Goal: Information Seeking & Learning: Check status

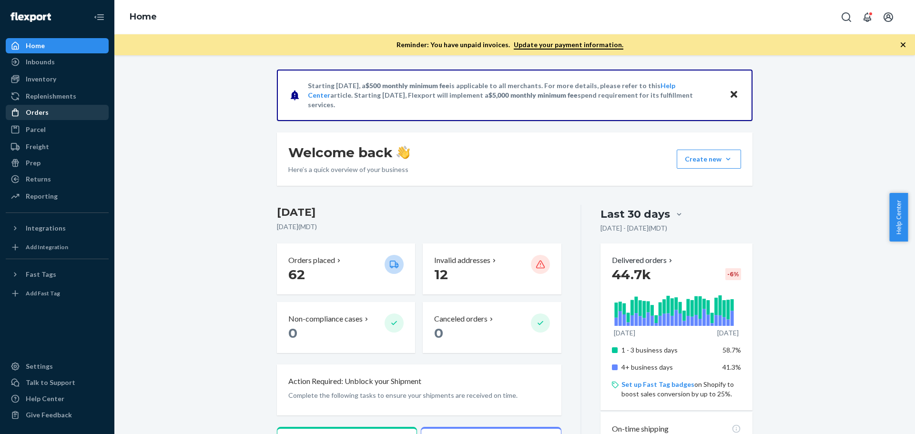
click at [43, 110] on div "Orders" at bounding box center [37, 113] width 23 height 10
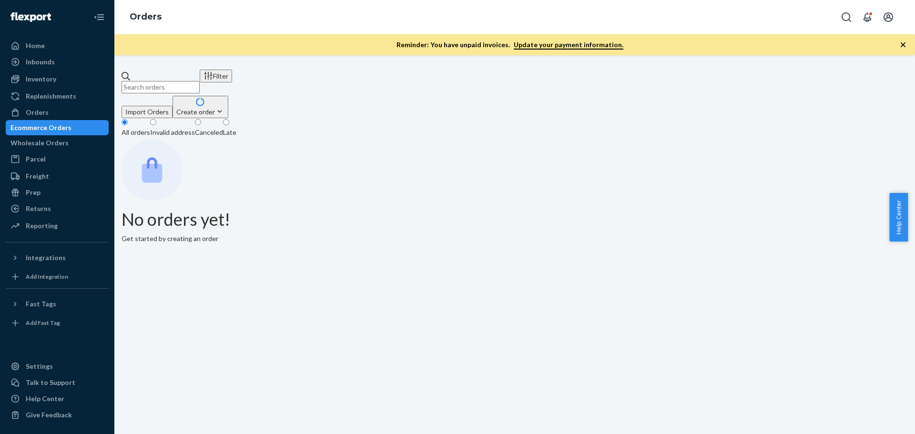
click at [178, 81] on input "text" at bounding box center [160, 87] width 78 height 12
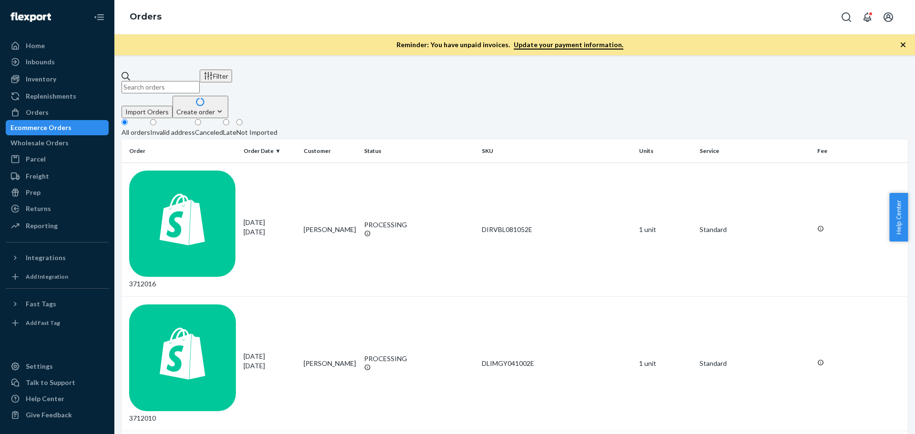
paste input "113-0063930-8730604"
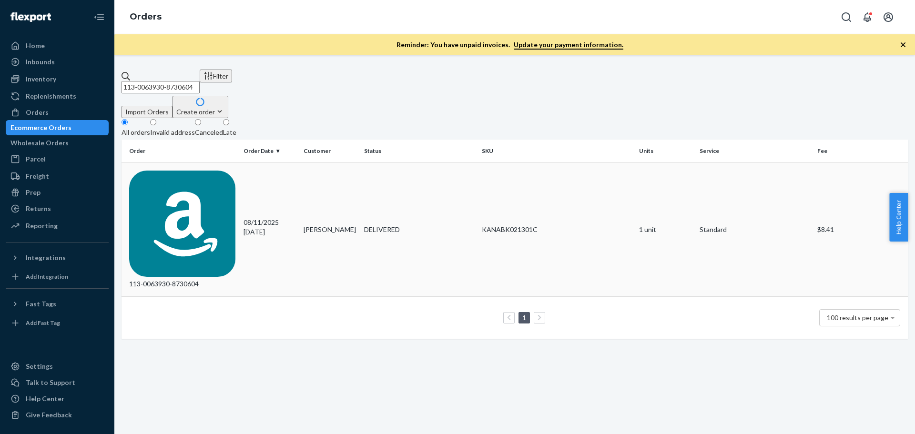
type input "113-0063930-8730604"
click at [176, 171] on div "113-0063930-8730604" at bounding box center [182, 230] width 107 height 119
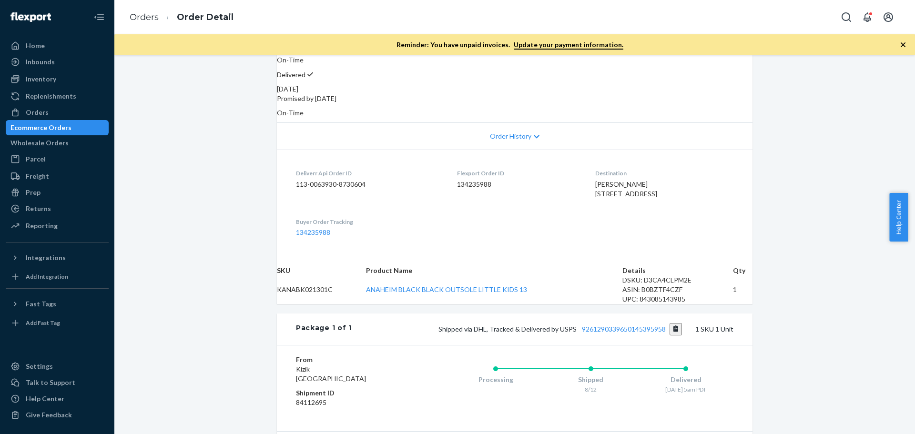
scroll to position [191, 0]
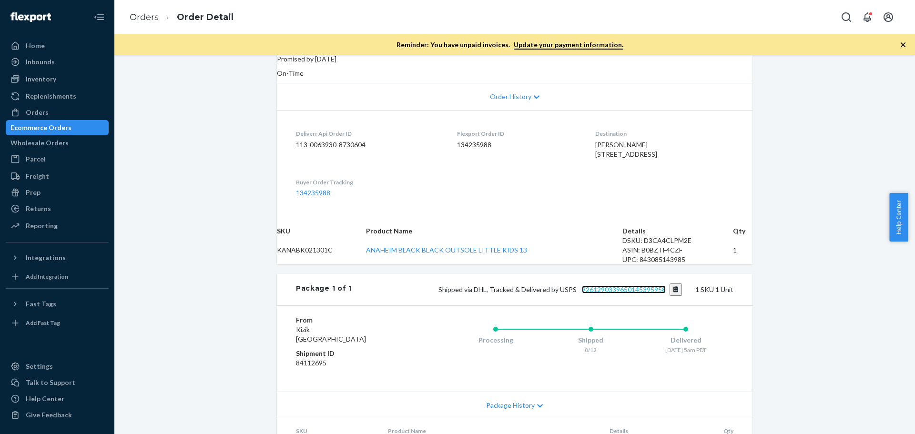
click at [597, 293] on link "9261290339650145395958" at bounding box center [624, 289] width 84 height 8
drag, startPoint x: 645, startPoint y: 152, endPoint x: 569, endPoint y: 143, distance: 76.4
click at [569, 143] on dl "Deliverr Api Order ID 113-0063930-8730604 Flexport Order ID 134235988 Destinati…" at bounding box center [515, 163] width 476 height 106
copy span "240 N Standstill Dr S Hoodsport, WA 98548-"
click at [49, 109] on div "Orders" at bounding box center [57, 112] width 101 height 13
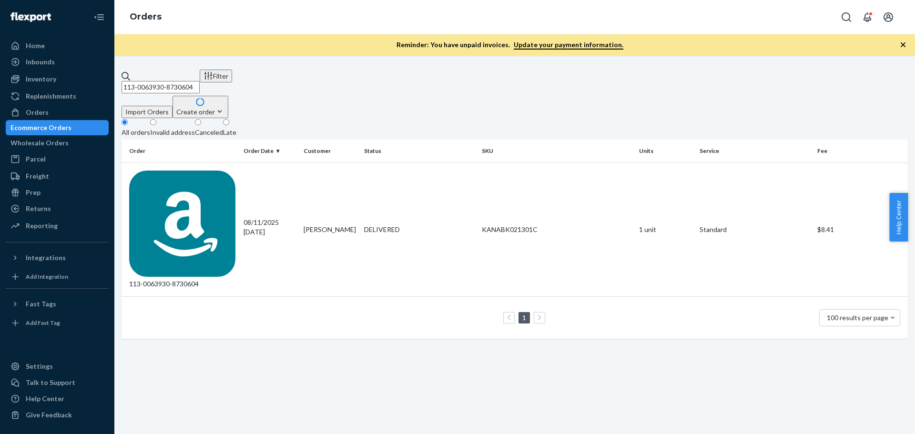
click at [179, 83] on input "113-0063930-8730604" at bounding box center [160, 87] width 78 height 12
paste input "7227853-0093006"
type input "113-7227853-0093006"
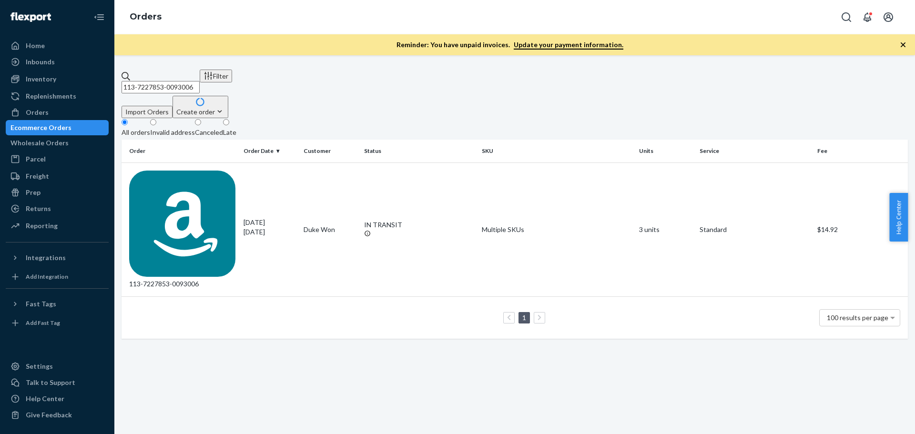
click at [197, 171] on div "113-7227853-0093006" at bounding box center [182, 230] width 107 height 119
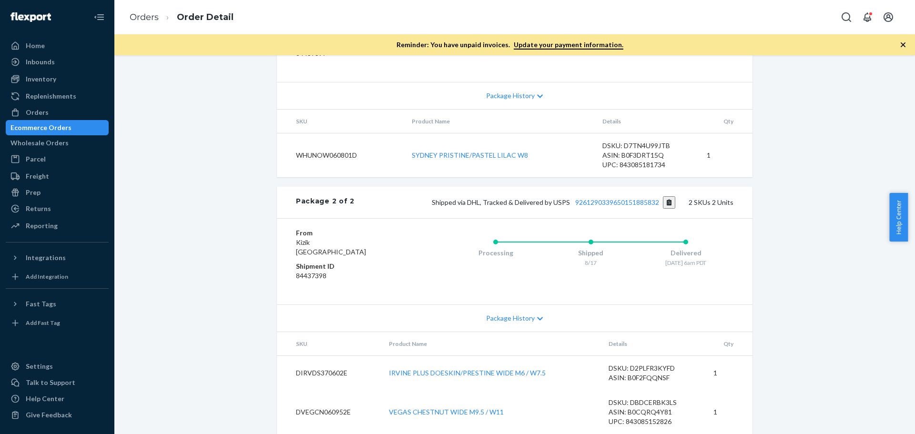
scroll to position [484, 0]
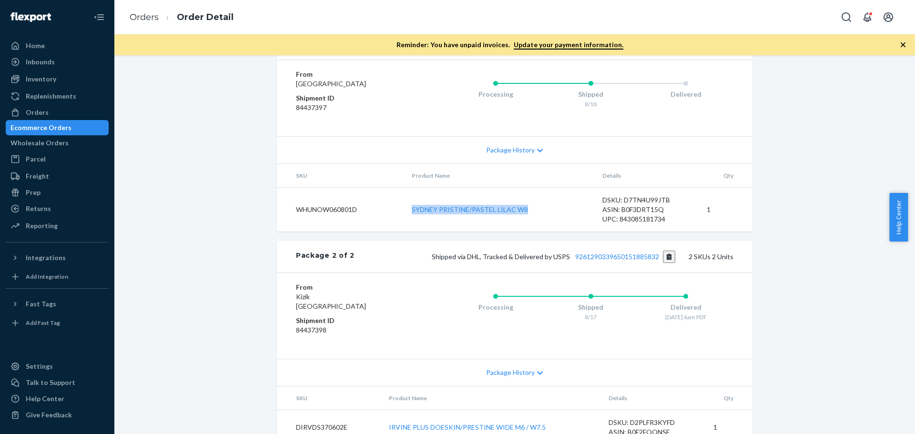
drag, startPoint x: 533, startPoint y: 291, endPoint x: 399, endPoint y: 286, distance: 134.0
click at [399, 232] on tr "WHUNOW060801D SYDNEY PRISTINE/PASTEL LILAC W8 DSKU: D7TN4U99JTB ASIN: B0F3DRT15…" at bounding box center [515, 209] width 476 height 44
copy tr "SYDNEY PRISTINE/PASTEL LILAC W8"
click at [643, 48] on link "9261290304432739458669" at bounding box center [624, 44] width 84 height 8
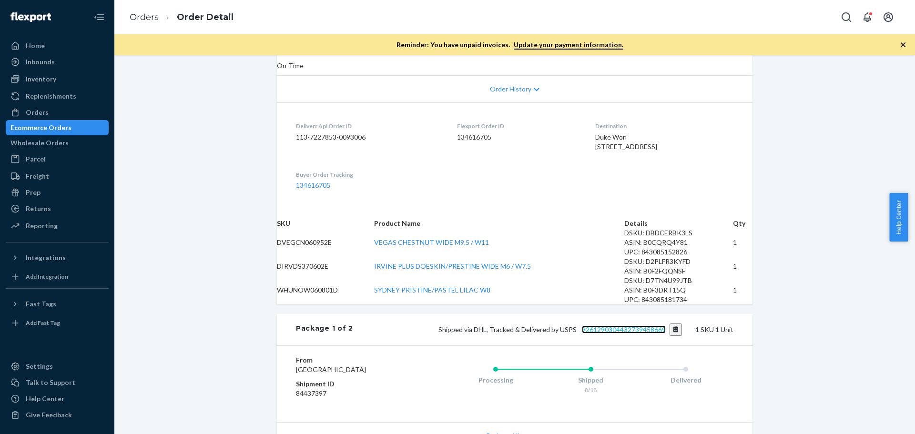
scroll to position [0, 0]
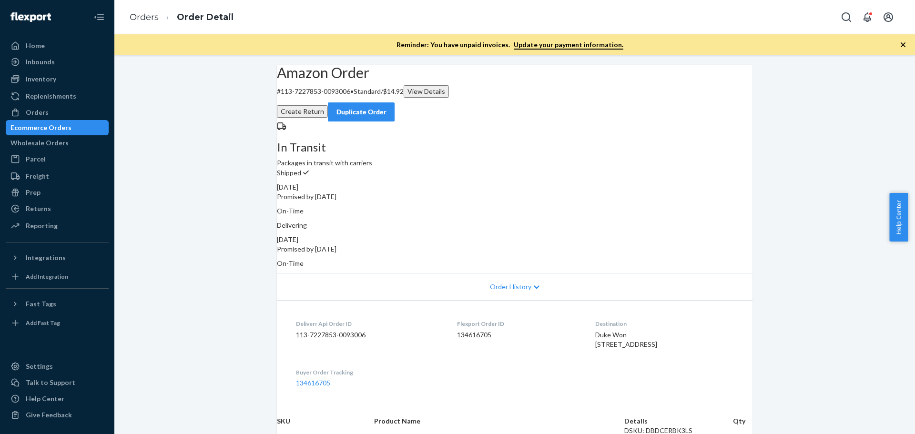
drag, startPoint x: 172, startPoint y: 221, endPoint x: 156, endPoint y: 217, distance: 16.2
click at [44, 110] on div "Orders" at bounding box center [37, 113] width 23 height 10
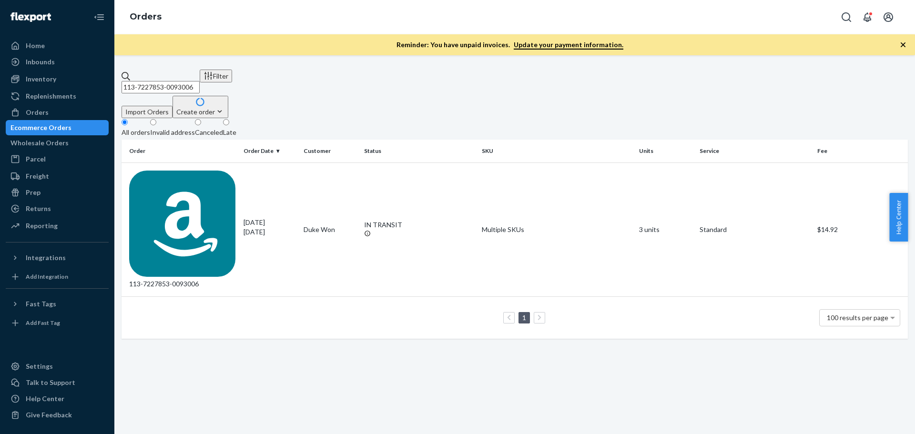
click at [162, 81] on input "113-7227853-0093006" at bounding box center [160, 87] width 78 height 12
paste input "4766623-6499461"
type input "113-4766623-6499461"
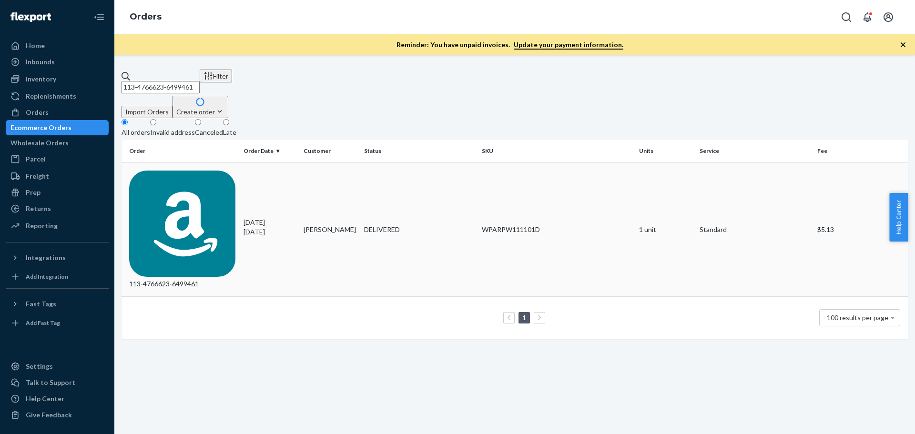
click at [197, 171] on div "113-4766623-6499461" at bounding box center [182, 230] width 107 height 119
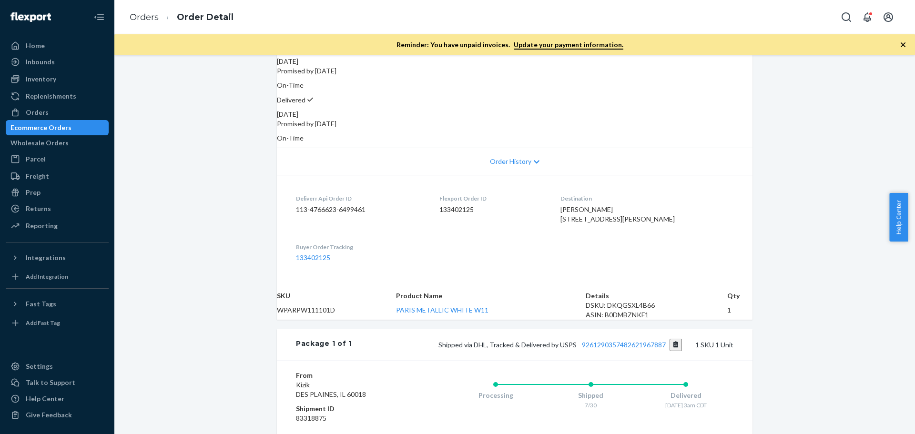
scroll to position [143, 0]
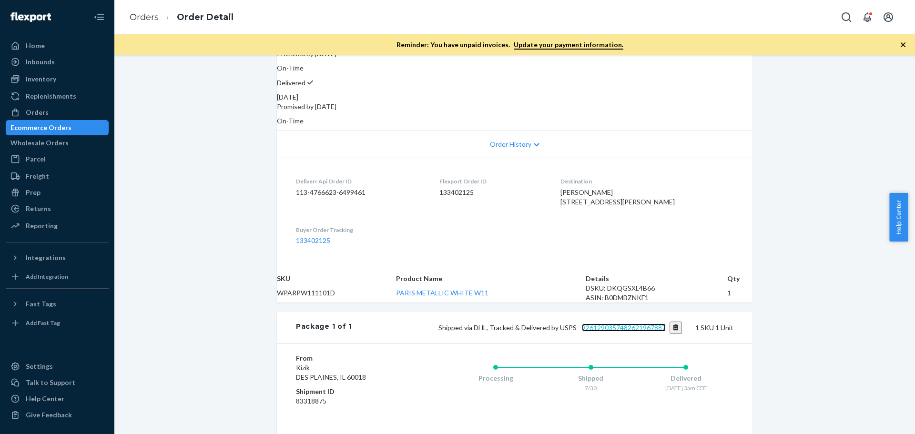
click at [617, 332] on link "9261290357482621967887" at bounding box center [624, 328] width 84 height 8
drag, startPoint x: 646, startPoint y: 199, endPoint x: 573, endPoint y: 187, distance: 74.4
click at [573, 187] on dl "Deliverr Api Order ID 113-4766623-6499461 Flexport Order ID 133402125 Destinati…" at bounding box center [515, 211] width 476 height 106
copy span "3918 Sheridan Ave N Minneapolis, MN 55412-"
click at [618, 332] on link "9261290357482621967887" at bounding box center [624, 328] width 84 height 8
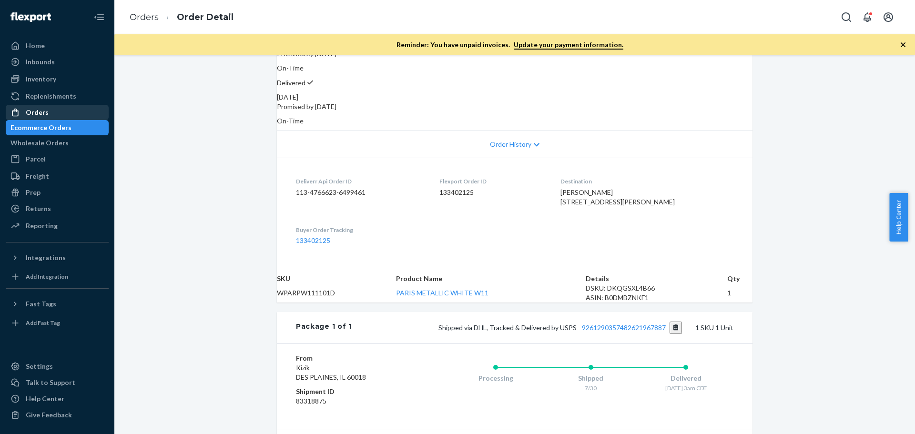
click at [44, 112] on div "Orders" at bounding box center [37, 113] width 23 height 10
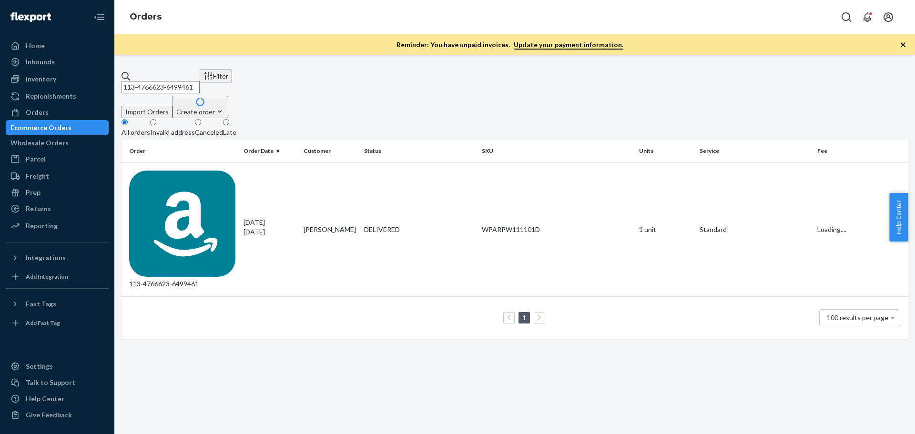
click at [174, 81] on input "113-4766623-6499461" at bounding box center [160, 87] width 78 height 12
paste input "0929841-8037869"
type input "113-0929841-8037869"
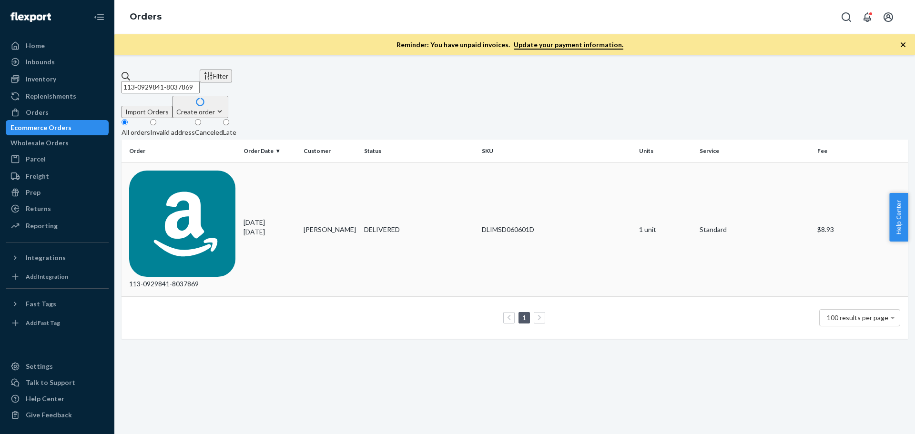
click at [183, 171] on div "113-0929841-8037869" at bounding box center [182, 230] width 107 height 119
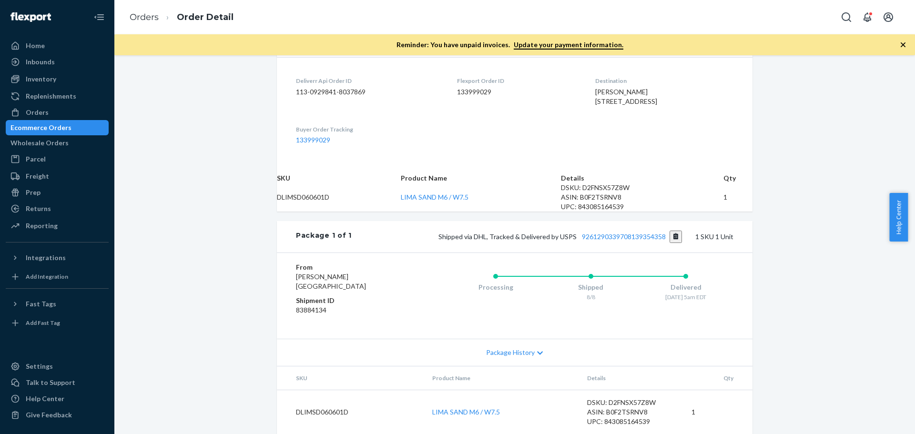
scroll to position [286, 0]
click at [617, 233] on link "9261290339708139354358" at bounding box center [624, 237] width 84 height 8
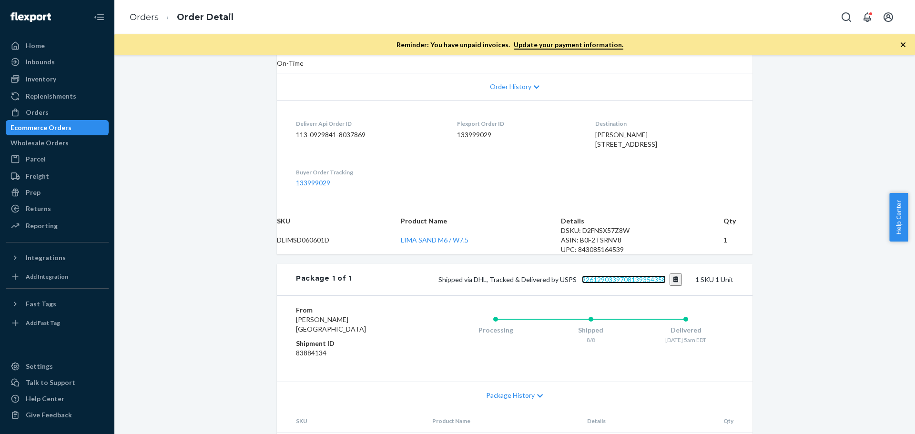
scroll to position [143, 0]
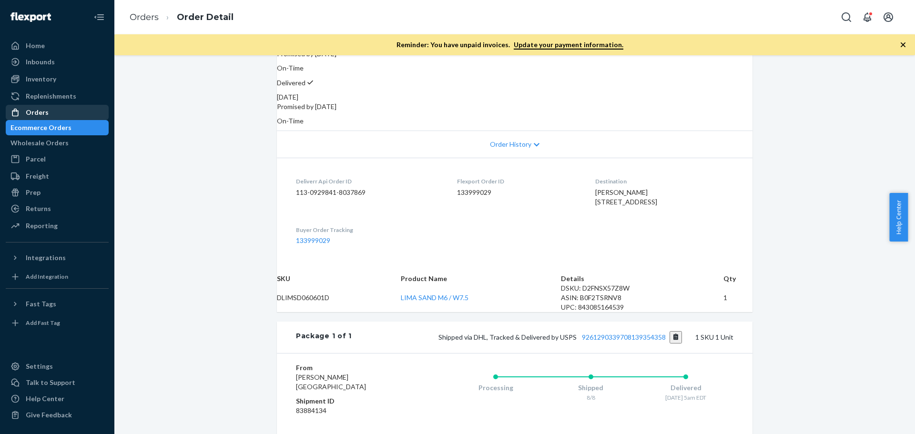
click at [23, 107] on div "Orders" at bounding box center [57, 112] width 101 height 13
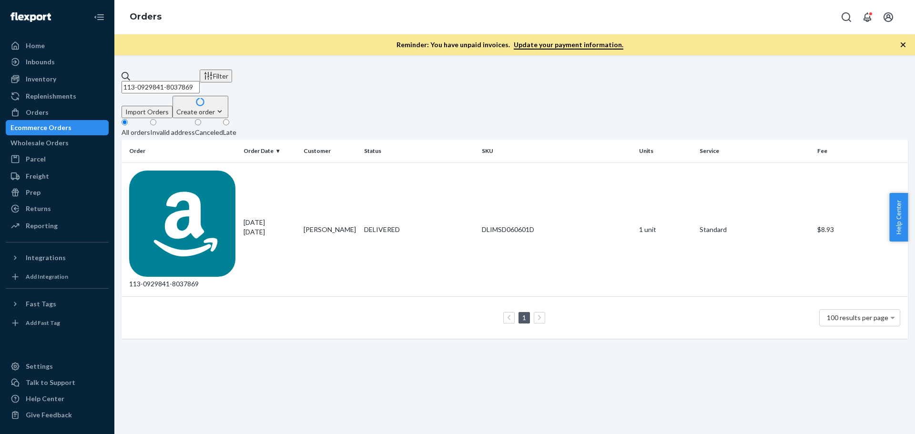
click at [173, 81] on input "113-0929841-8037869" at bounding box center [160, 87] width 78 height 12
paste input "1-6666791-9285818"
type input "111-6666791-9285818"
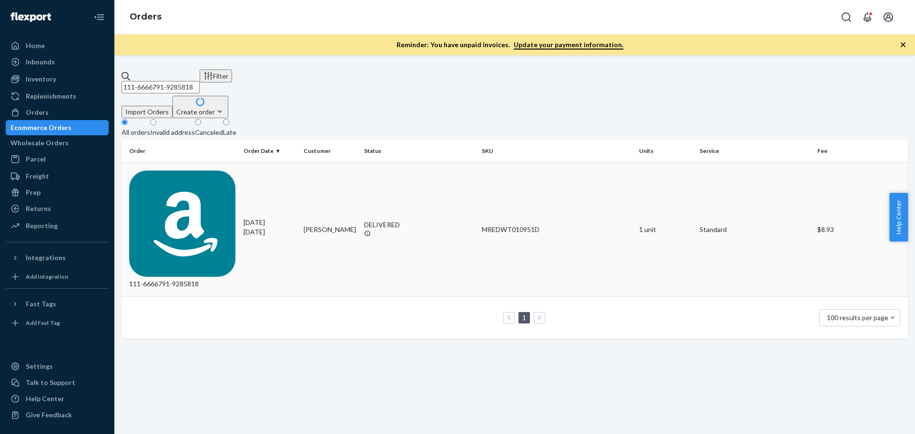
click at [215, 171] on div "111-6666791-9285818" at bounding box center [182, 230] width 107 height 119
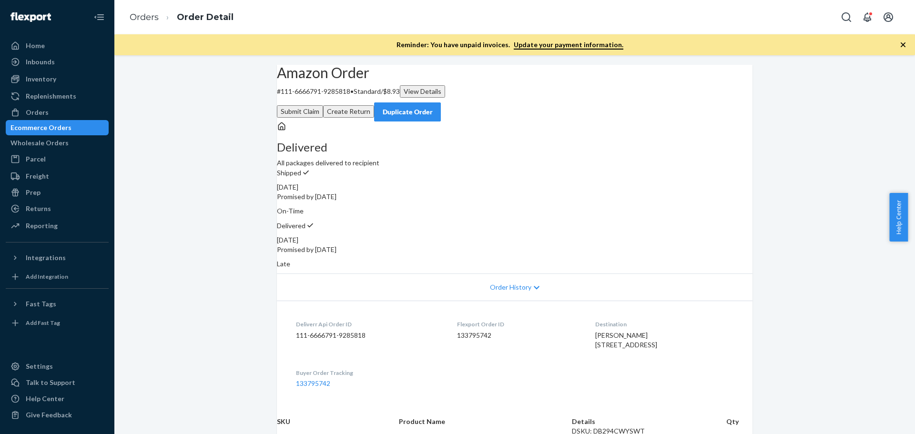
scroll to position [238, 0]
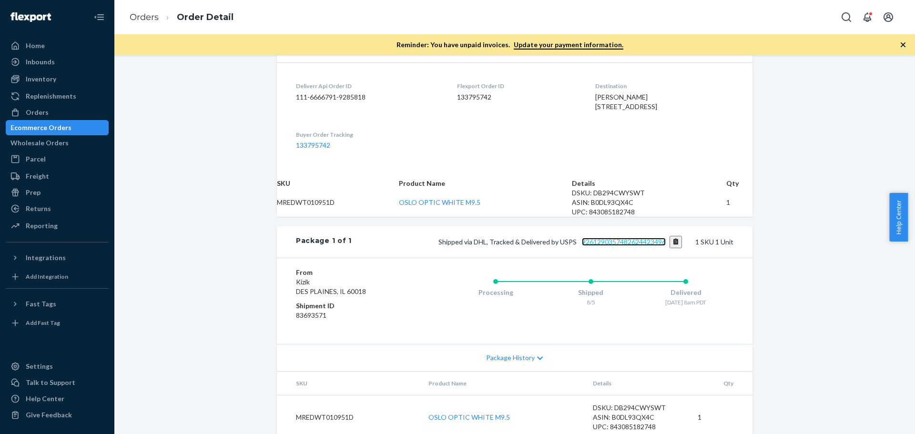
click at [616, 246] on link "9261290357482624423496" at bounding box center [624, 242] width 84 height 8
click at [44, 111] on div "Orders" at bounding box center [37, 113] width 23 height 10
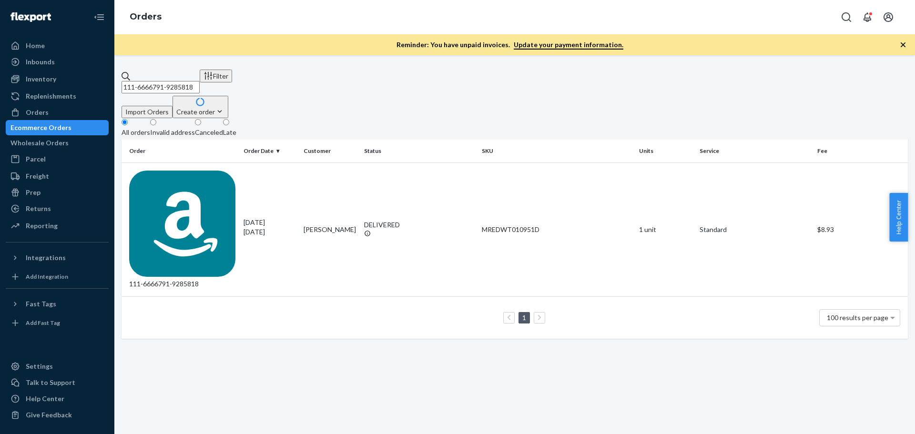
click at [170, 81] on input "111-6666791-9285818" at bounding box center [160, 87] width 78 height 12
paste input "3-3786346-6936264"
type input "113-3786346-6936264"
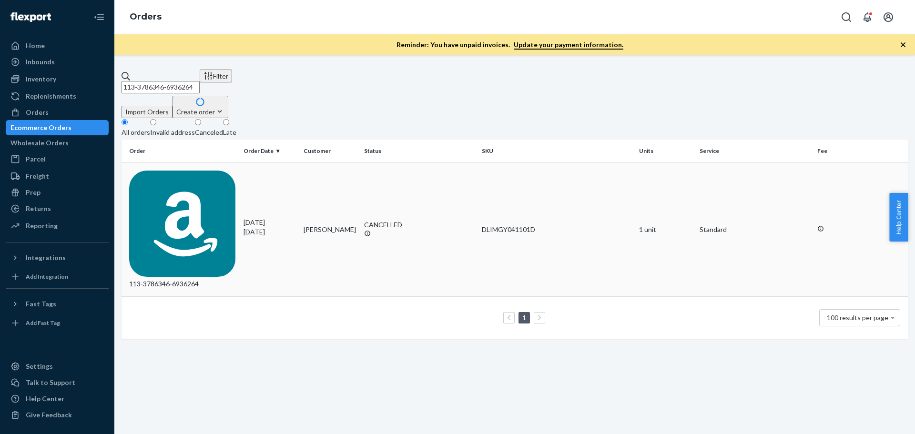
click at [197, 171] on div "113-3786346-6936264" at bounding box center [182, 230] width 107 height 119
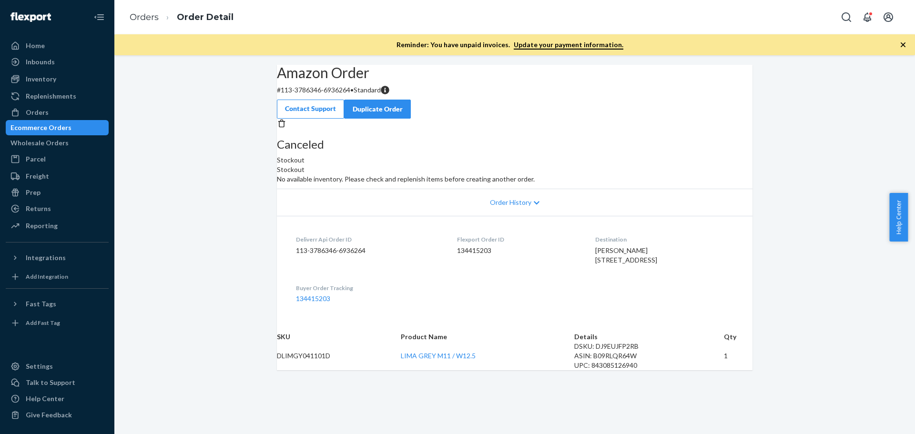
click at [611, 264] on span "Alan Maness 208 Center St Apex, NC 27502-1702 US" at bounding box center [626, 255] width 62 height 18
copy span "Alan Maness"
click at [39, 112] on div "Orders" at bounding box center [37, 113] width 23 height 10
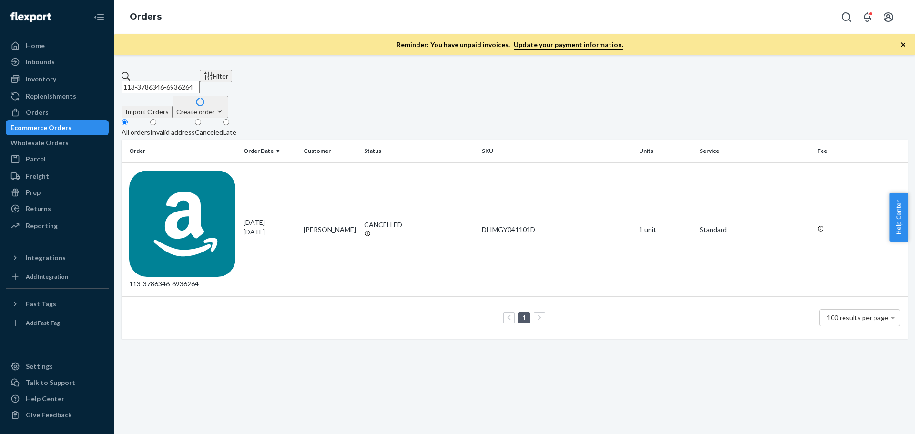
click at [162, 82] on input "113-3786346-6936264" at bounding box center [160, 87] width 78 height 12
paste input "Alan Maness"
click at [169, 81] on input "Alan Maness" at bounding box center [160, 87] width 78 height 12
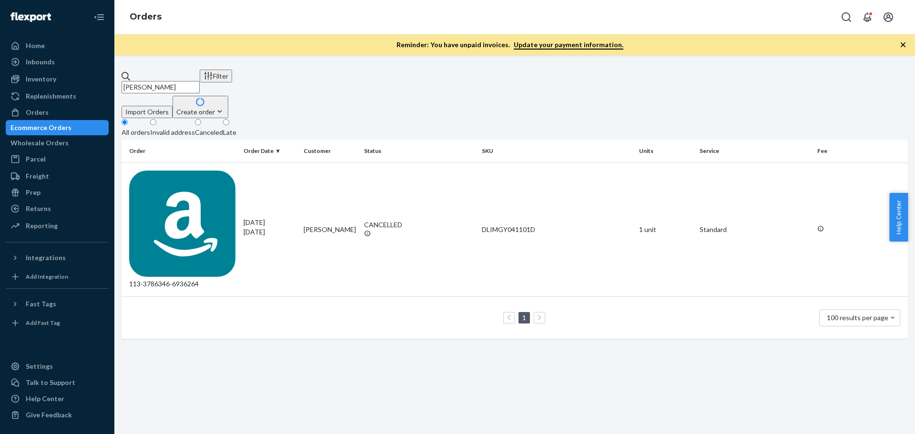
click at [169, 81] on input "Alan Maness" at bounding box center [160, 87] width 78 height 12
paste input "112-6062915-3022623"
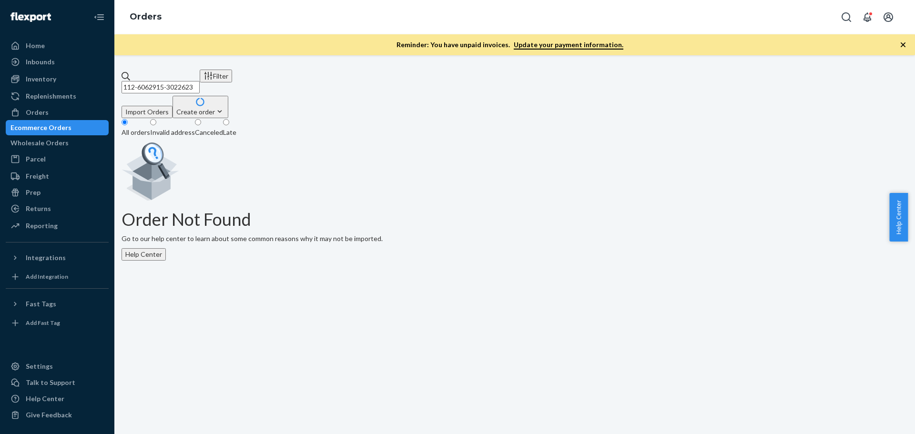
click at [200, 81] on input "112-6062915-3022623" at bounding box center [160, 87] width 78 height 12
paste input "3-3587511-6576207"
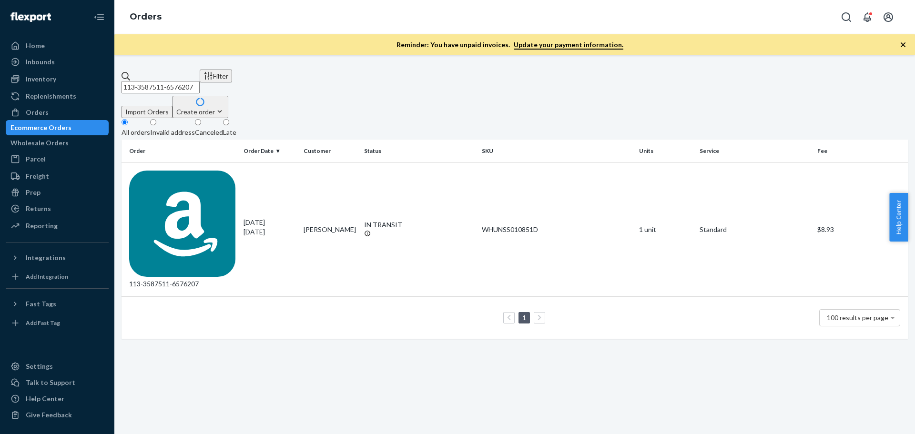
type input "113-3587511-6576207"
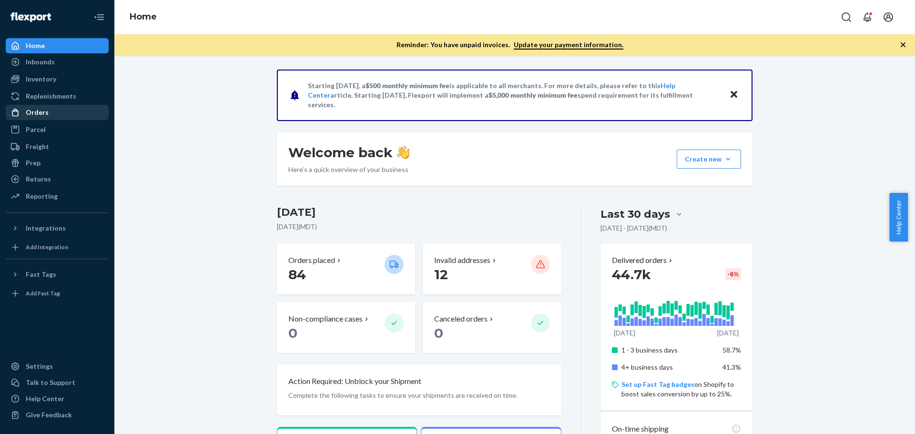
click at [54, 109] on div "Orders" at bounding box center [57, 112] width 101 height 13
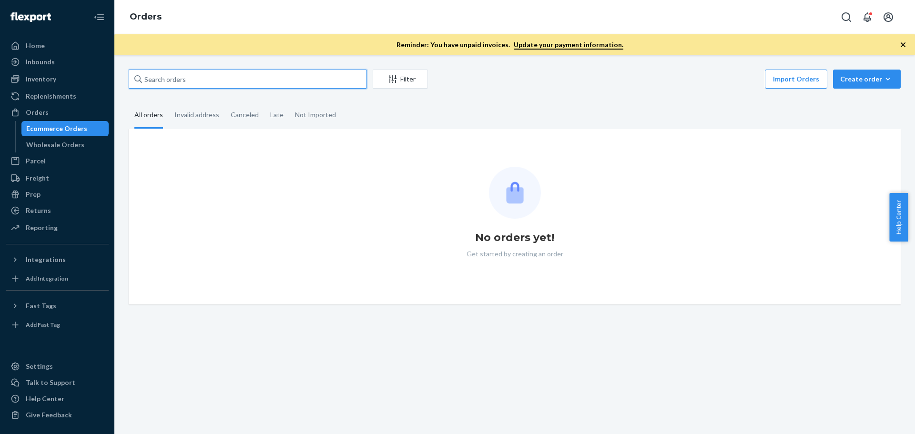
click at [202, 81] on input "text" at bounding box center [248, 79] width 238 height 19
paste input "3705443"
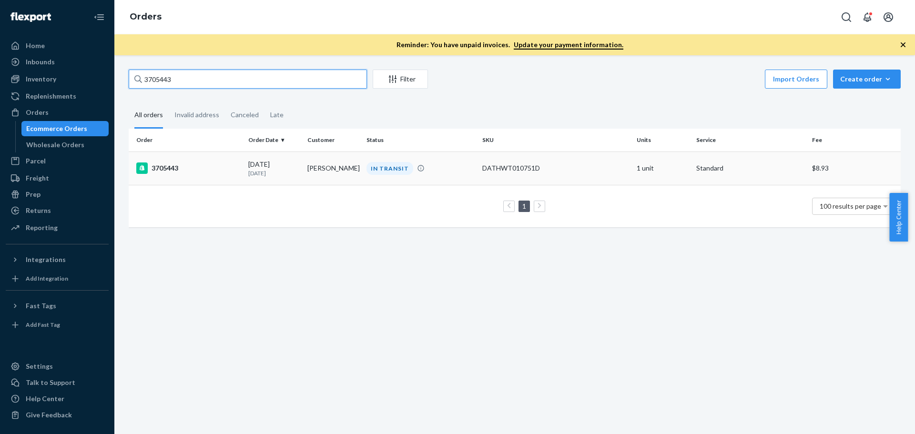
type input "3705443"
click at [157, 168] on div "3705443" at bounding box center [188, 167] width 104 height 11
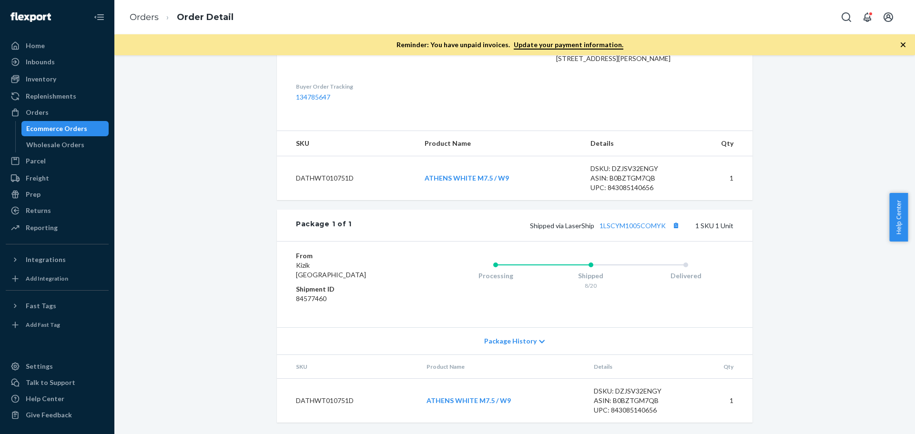
scroll to position [292, 0]
click at [36, 116] on div "Orders" at bounding box center [37, 113] width 23 height 10
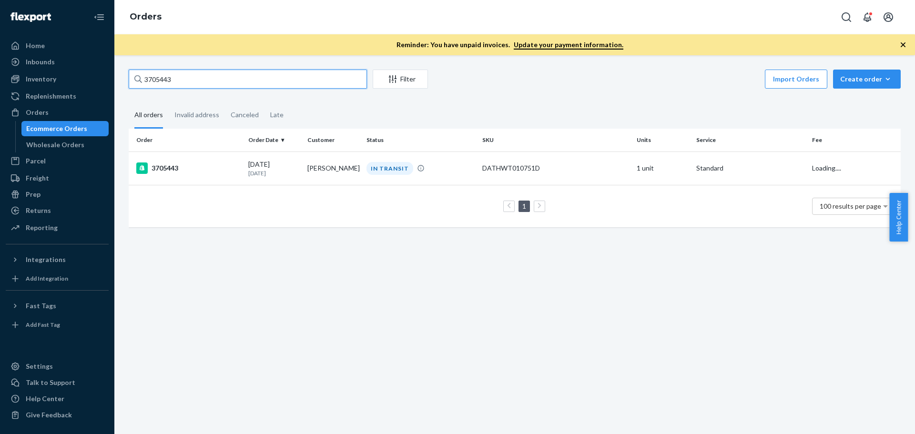
drag, startPoint x: 195, startPoint y: 81, endPoint x: 128, endPoint y: 81, distance: 66.7
click at [128, 81] on div "3705443 Filter Import Orders Create order Ecommerce order Removal order All ord…" at bounding box center [514, 153] width 786 height 167
paste input "8478"
type input "3708478"
click at [162, 167] on div "3708478" at bounding box center [188, 167] width 104 height 11
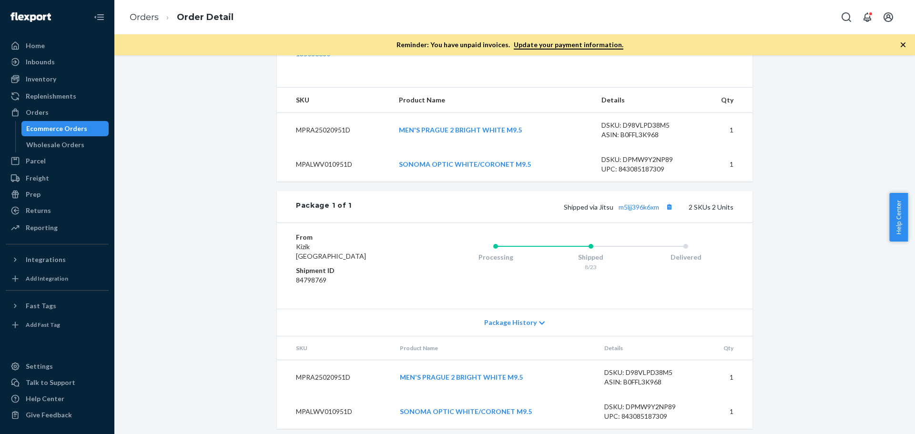
scroll to position [341, 0]
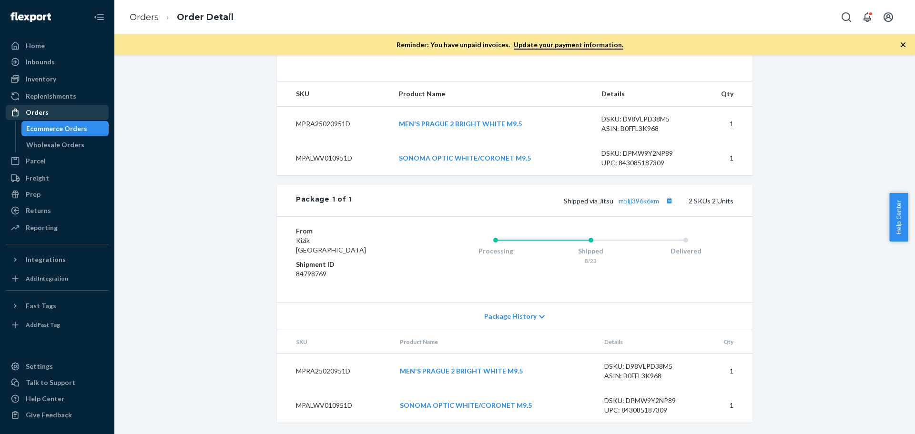
click at [40, 107] on div "Orders" at bounding box center [57, 112] width 101 height 13
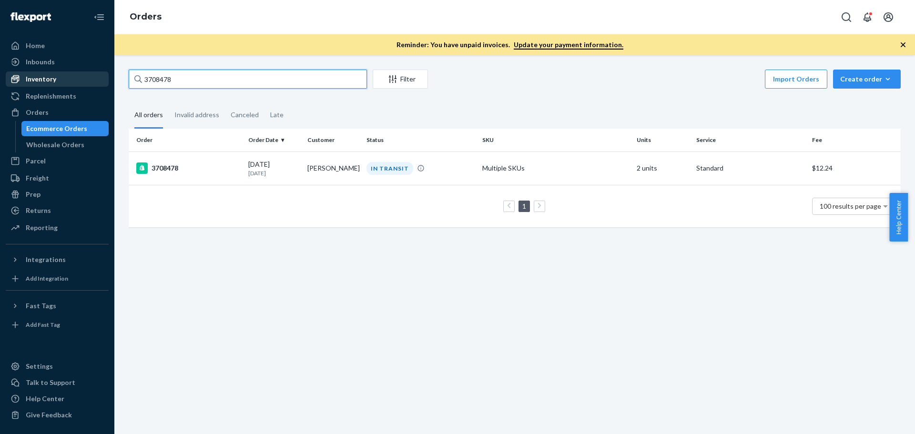
drag, startPoint x: 203, startPoint y: 80, endPoint x: 105, endPoint y: 74, distance: 97.8
click at [105, 74] on div "Home Inbounds Shipping Plans Problems Inventory Products Replenishments Orders …" at bounding box center [457, 217] width 915 height 434
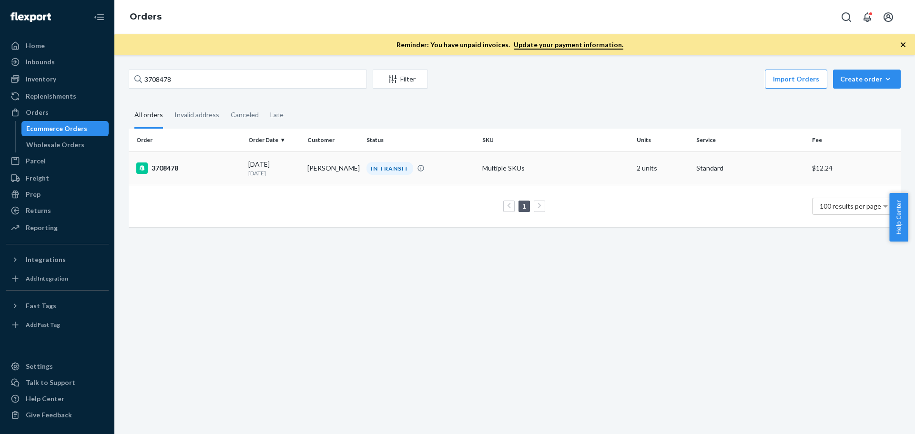
click at [170, 170] on div "3708478" at bounding box center [188, 167] width 104 height 11
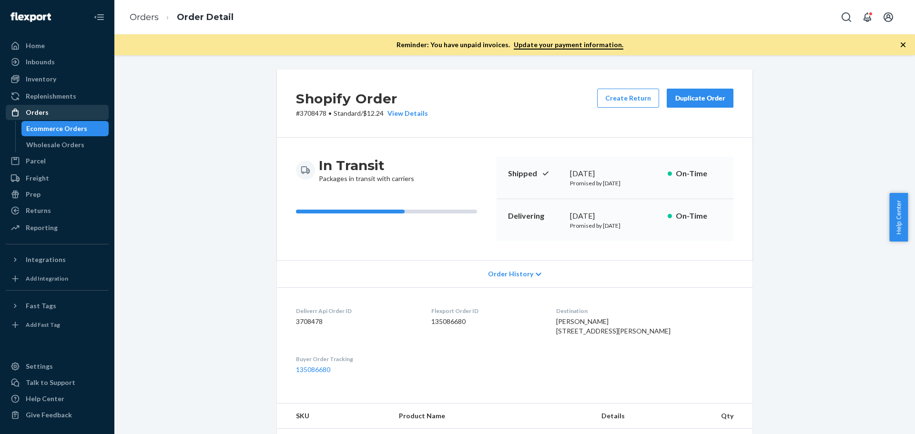
drag, startPoint x: 30, startPoint y: 115, endPoint x: 92, endPoint y: 107, distance: 62.1
click at [30, 115] on div "Orders" at bounding box center [37, 113] width 23 height 10
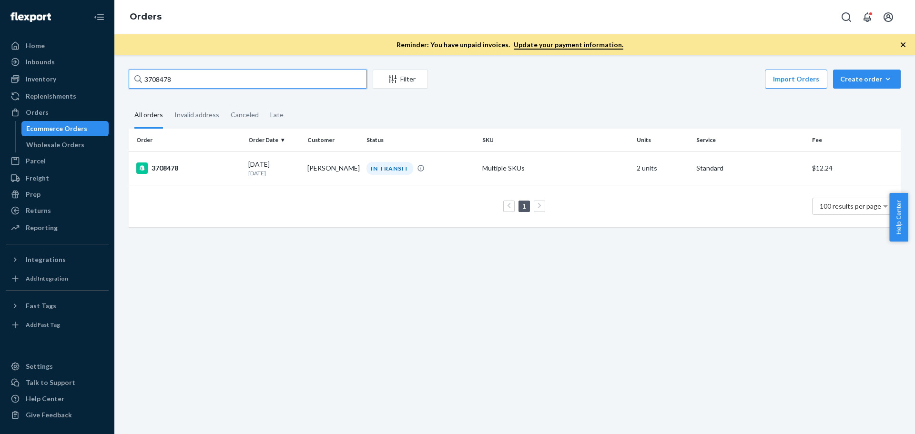
drag, startPoint x: 172, startPoint y: 82, endPoint x: 119, endPoint y: 81, distance: 53.4
click at [119, 81] on div "3708478 Filter Import Orders Create order Ecommerce order Removal order All ord…" at bounding box center [514, 244] width 800 height 379
paste input "10333"
type input "3710333"
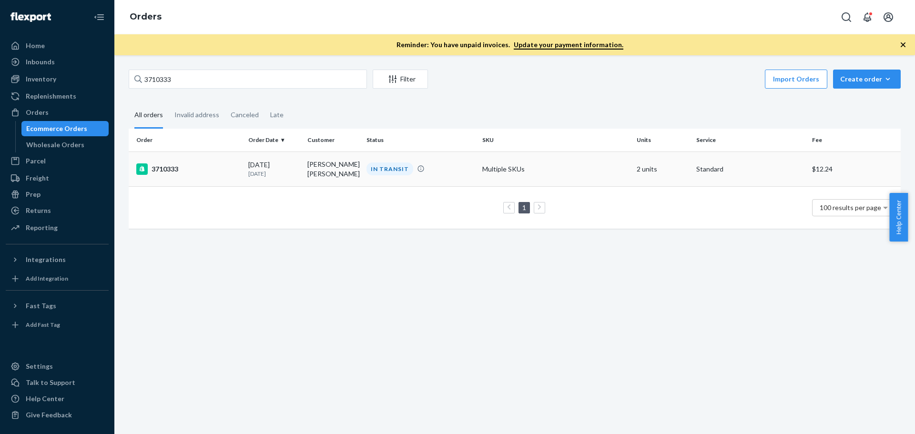
click at [169, 168] on div "3710333" at bounding box center [188, 168] width 104 height 11
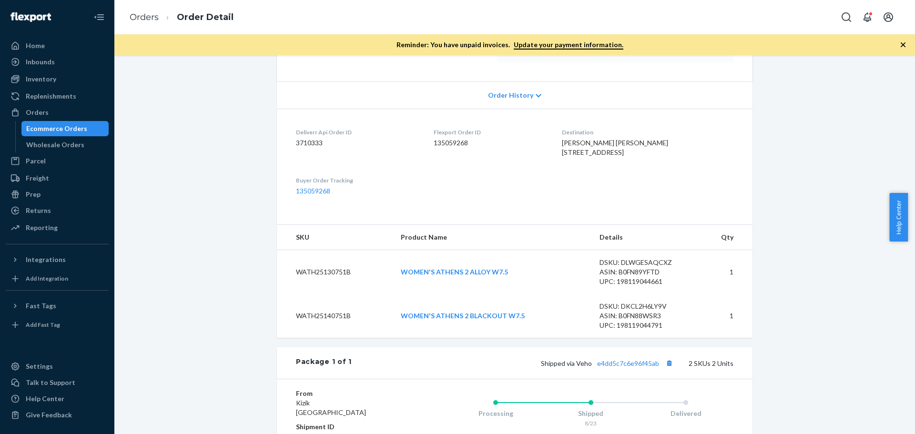
scroll to position [191, 0]
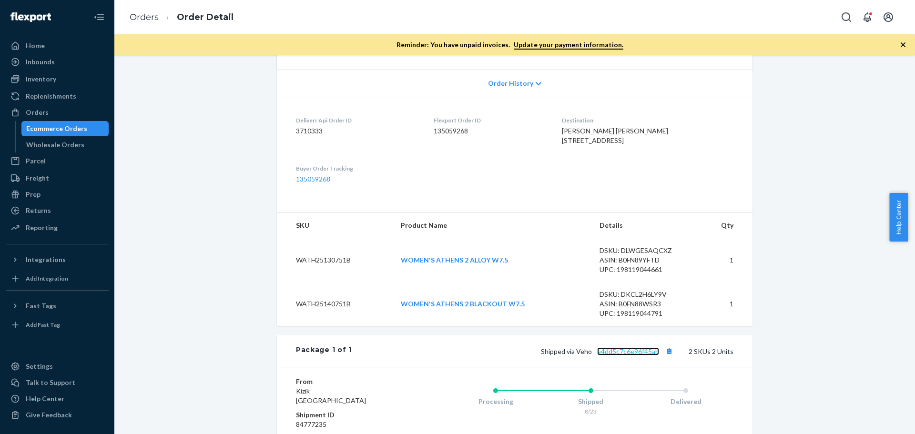
click at [625, 355] on link "e4dd5c7c6e96f45ab" at bounding box center [628, 351] width 62 height 8
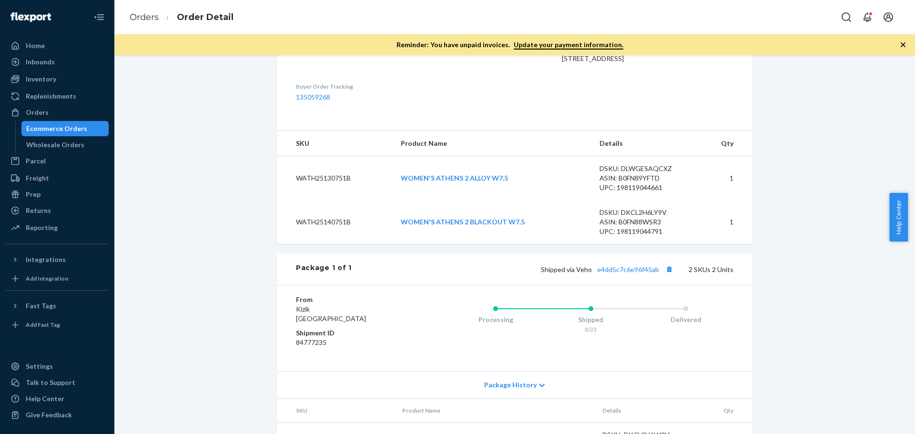
scroll to position [238, 0]
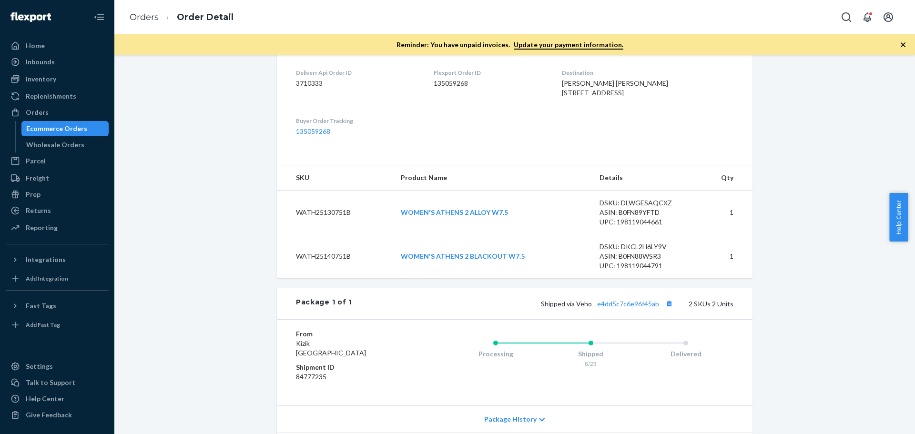
click at [163, 207] on div "Shopify Order # 3710333 • Standard / $12.24 View Details Create Return Duplicat…" at bounding box center [514, 193] width 786 height 725
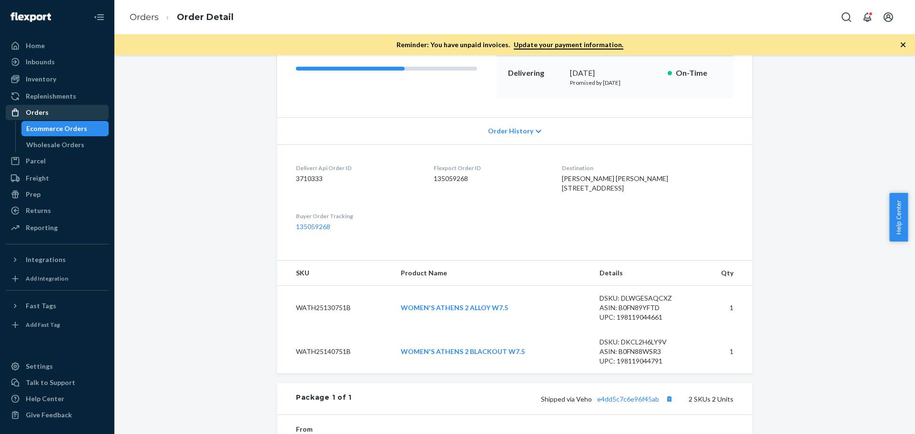
click at [23, 116] on div at bounding box center [17, 113] width 15 height 10
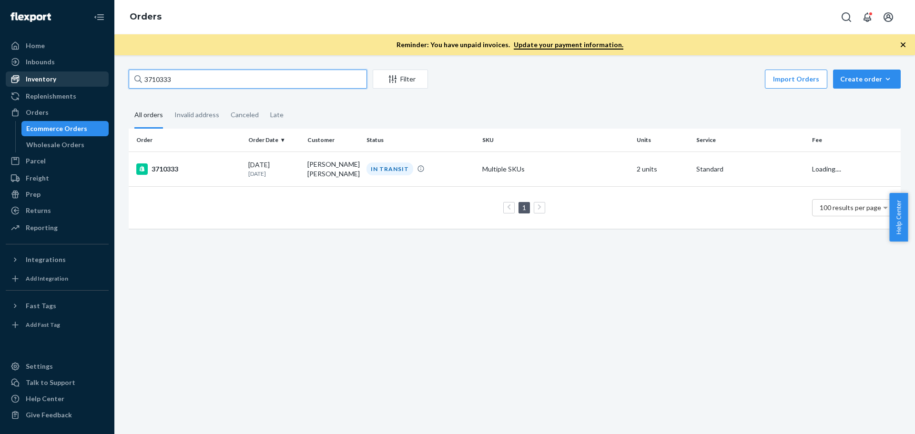
drag, startPoint x: 173, startPoint y: 80, endPoint x: 92, endPoint y: 78, distance: 80.5
click at [92, 78] on div "Home Inbounds Shipping Plans Problems Inventory Products Replenishments Orders …" at bounding box center [457, 217] width 915 height 434
paste input "07721"
type input "3707721"
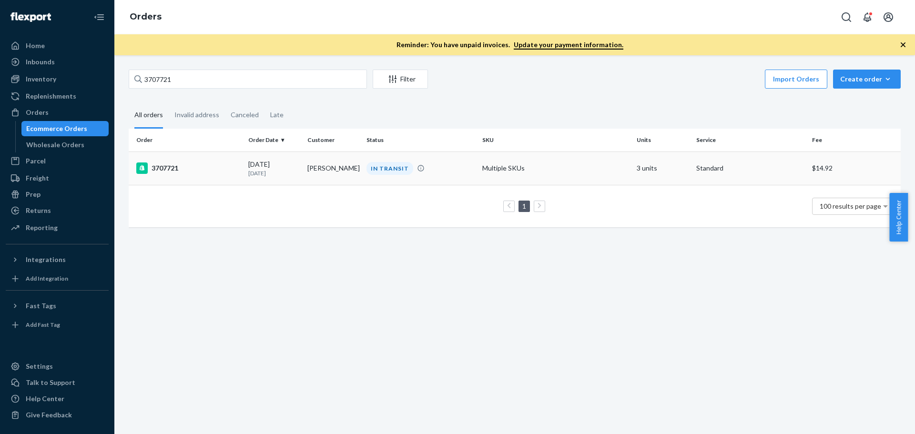
click at [168, 168] on div "3707721" at bounding box center [188, 167] width 104 height 11
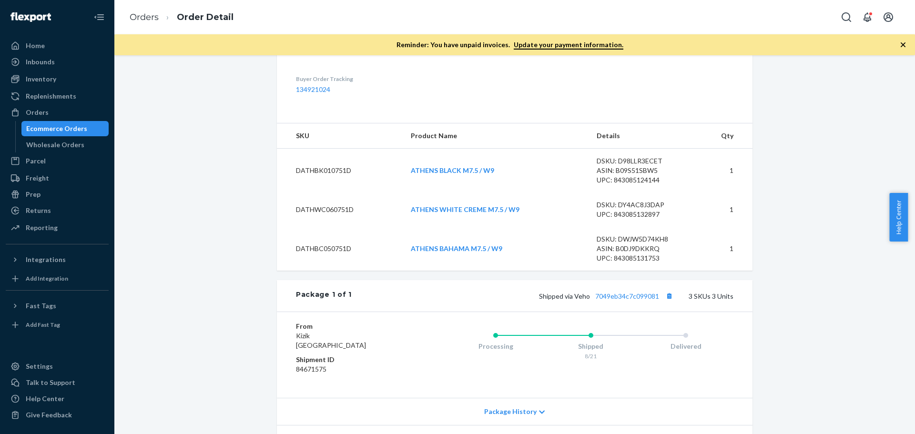
scroll to position [286, 0]
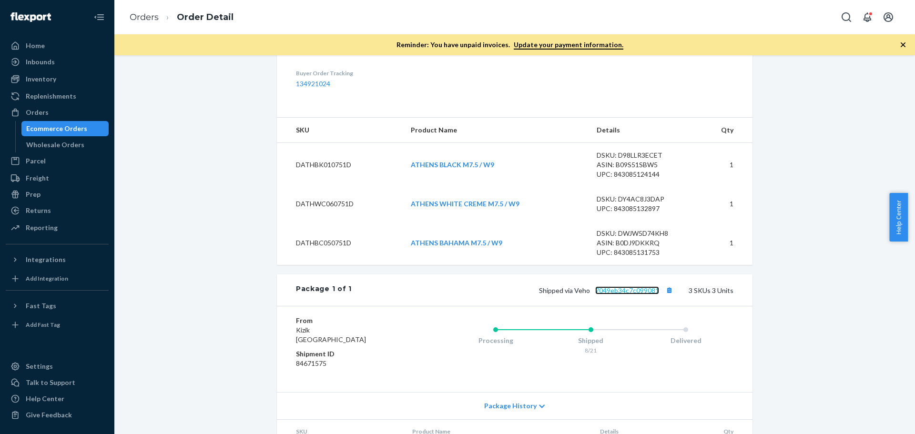
click at [610, 294] on link "7049eb34c7c099081" at bounding box center [627, 290] width 64 height 8
click at [38, 117] on div "Orders" at bounding box center [37, 113] width 23 height 10
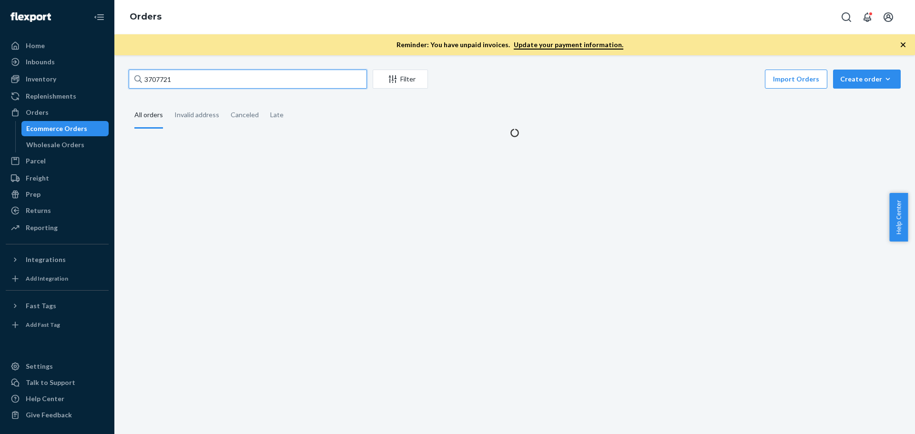
click at [160, 81] on input "3707721" at bounding box center [248, 79] width 238 height 19
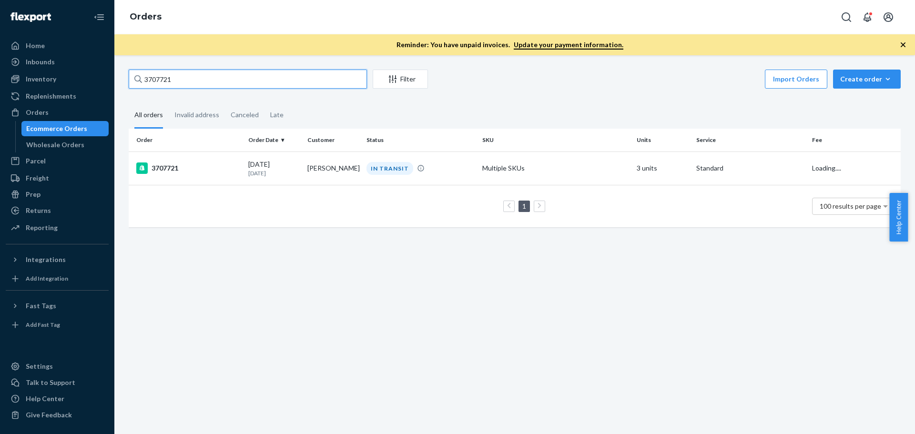
paste input "1880"
type input "3701880"
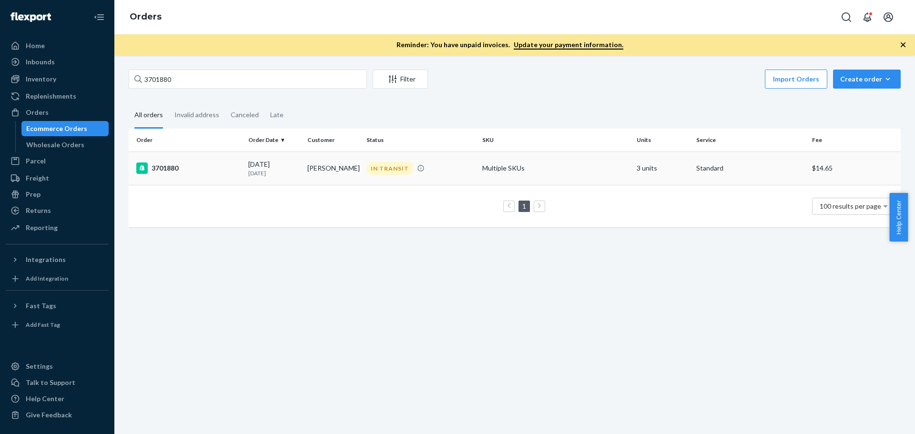
click at [169, 166] on div "3701880" at bounding box center [188, 167] width 104 height 11
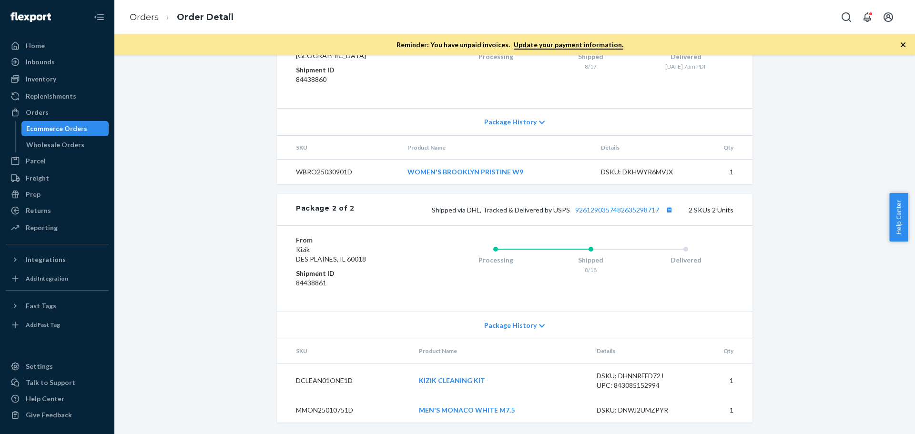
scroll to position [550, 0]
click at [616, 208] on link "9261290357482635298717" at bounding box center [617, 210] width 84 height 8
drag, startPoint x: 498, startPoint y: 376, endPoint x: 416, endPoint y: 383, distance: 82.2
click at [416, 383] on td "KIZIK CLEANING KIT" at bounding box center [500, 380] width 178 height 35
copy link "KIZIK CLEANING KIT"
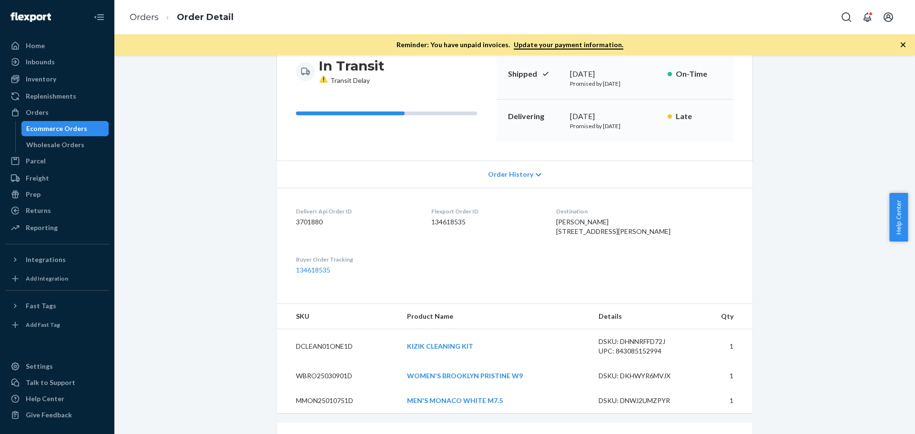
scroll to position [26, 0]
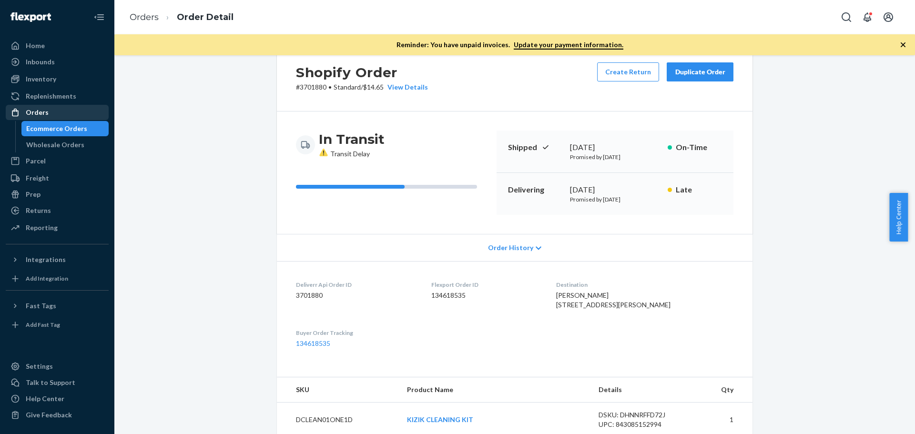
click at [50, 111] on div "Orders" at bounding box center [57, 112] width 101 height 13
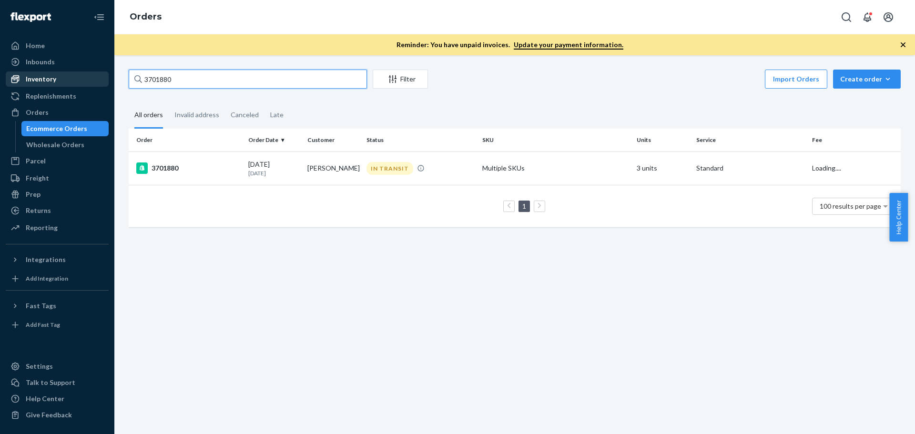
drag, startPoint x: 189, startPoint y: 81, endPoint x: 91, endPoint y: 81, distance: 98.2
click at [91, 81] on div "Home Inbounds Shipping Plans Problems Inventory Products Replenishments Orders …" at bounding box center [457, 217] width 915 height 434
type input "3707964"
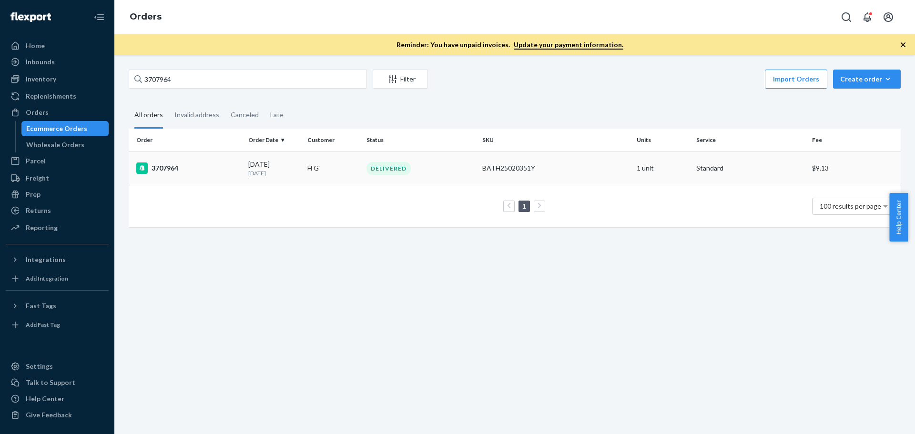
click at [176, 168] on div "3707964" at bounding box center [188, 167] width 104 height 11
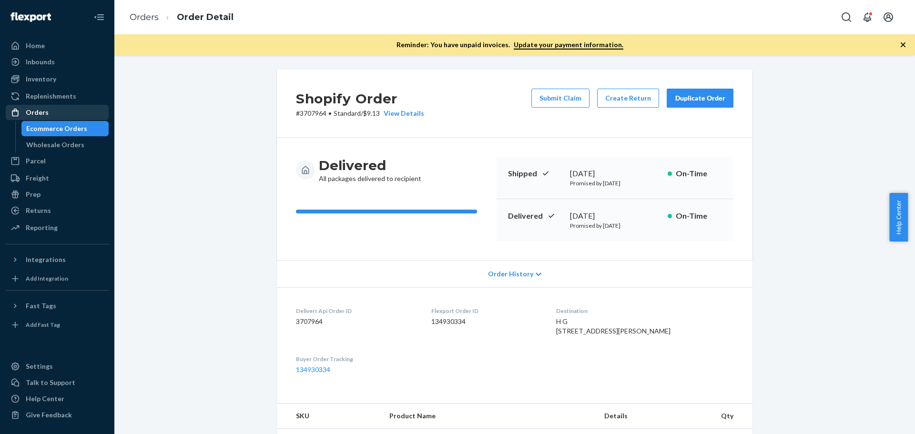
click at [66, 113] on div "Orders" at bounding box center [57, 112] width 101 height 13
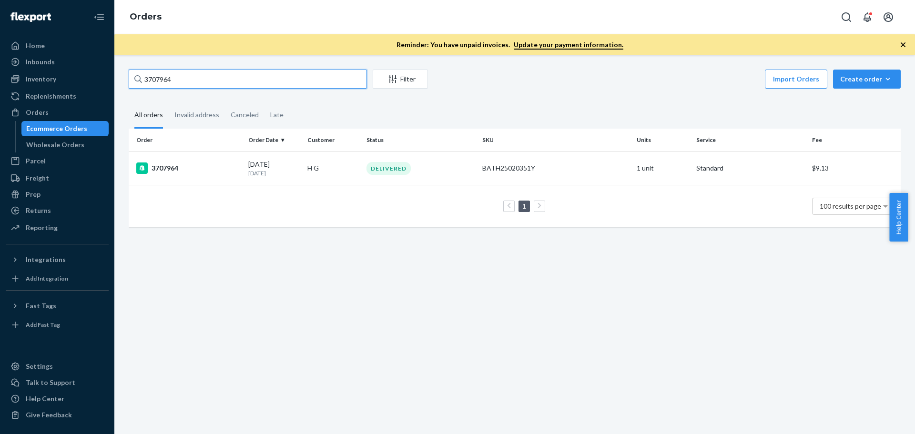
drag, startPoint x: 194, startPoint y: 81, endPoint x: 131, endPoint y: 77, distance: 63.1
click at [131, 77] on input "3707964" at bounding box center [248, 79] width 238 height 19
paste input "647768"
type input "3647768"
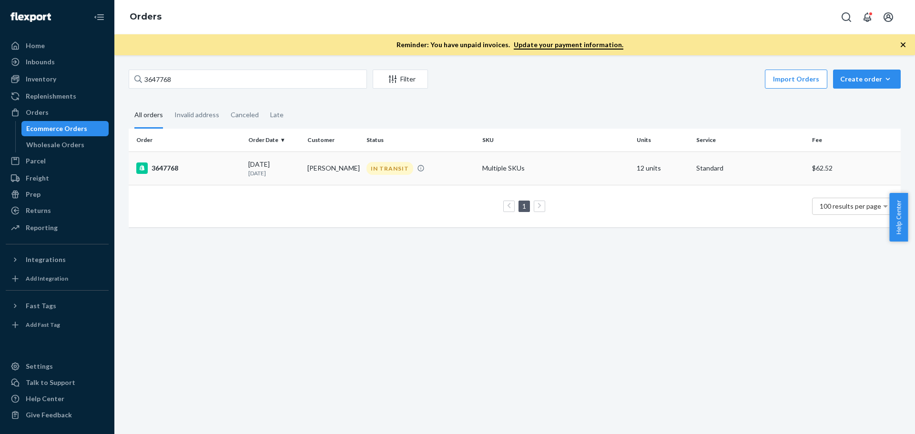
click at [164, 171] on div "3647768" at bounding box center [188, 167] width 104 height 11
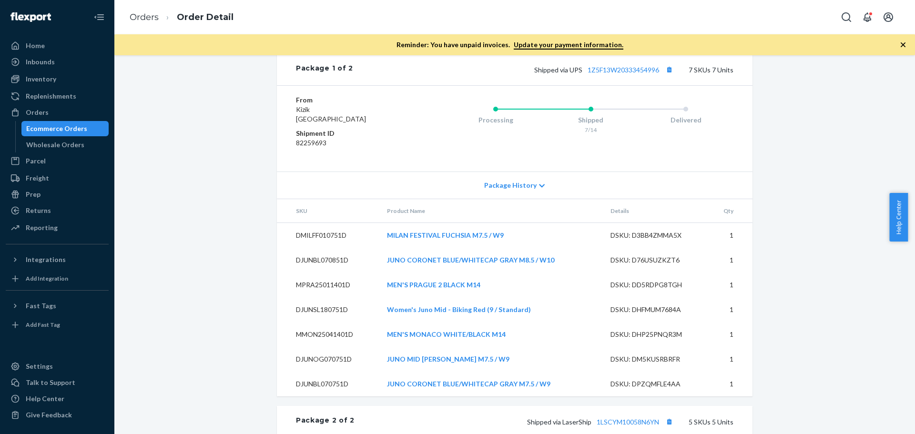
scroll to position [705, 0]
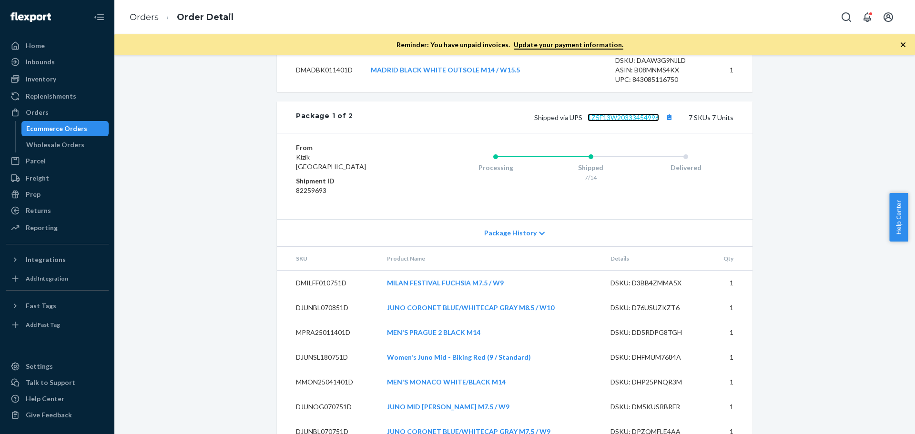
click at [620, 121] on link "1Z5F13W20333454996" at bounding box center [622, 117] width 71 height 8
click at [37, 111] on div "Orders" at bounding box center [37, 113] width 23 height 10
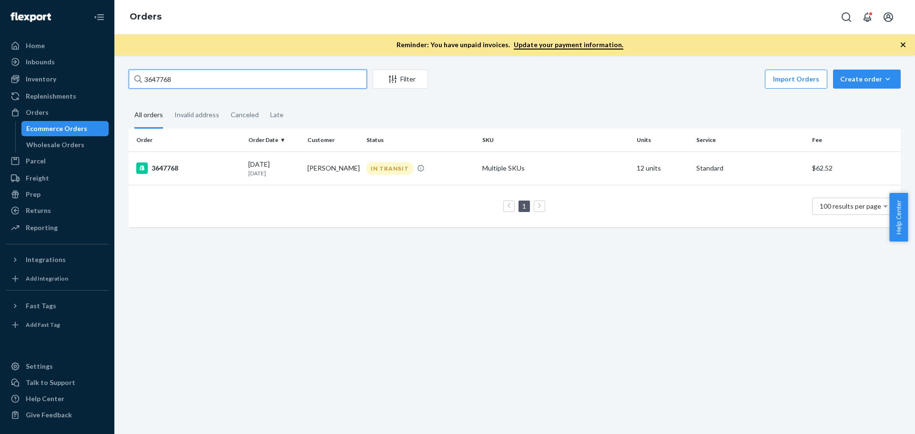
drag, startPoint x: 177, startPoint y: 82, endPoint x: 121, endPoint y: 90, distance: 56.2
click at [121, 90] on div "3647768 Filter Import Orders Create order Ecommerce order Removal order All ord…" at bounding box center [514, 153] width 786 height 167
paste input "73870"
type input "3673870"
click at [161, 168] on div "3673870" at bounding box center [188, 167] width 104 height 11
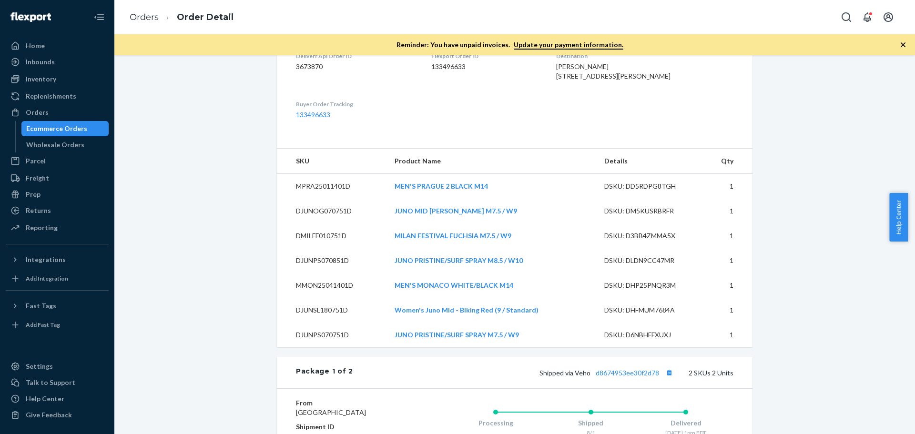
scroll to position [286, 0]
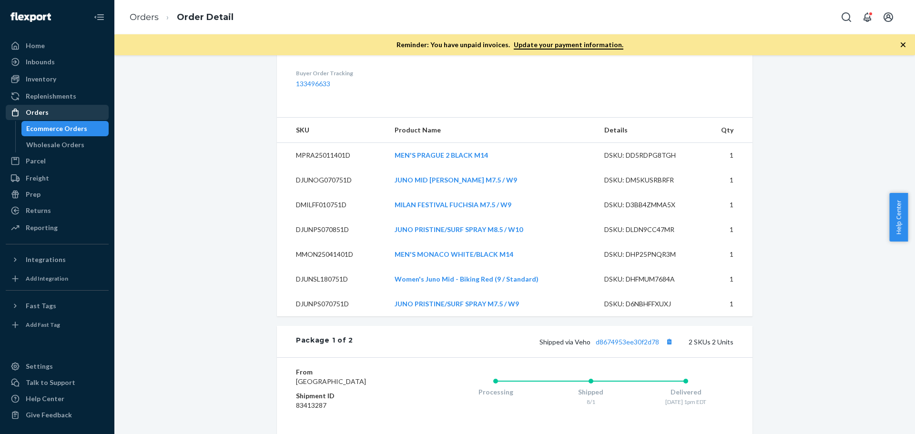
click at [60, 110] on div "Orders" at bounding box center [57, 112] width 101 height 13
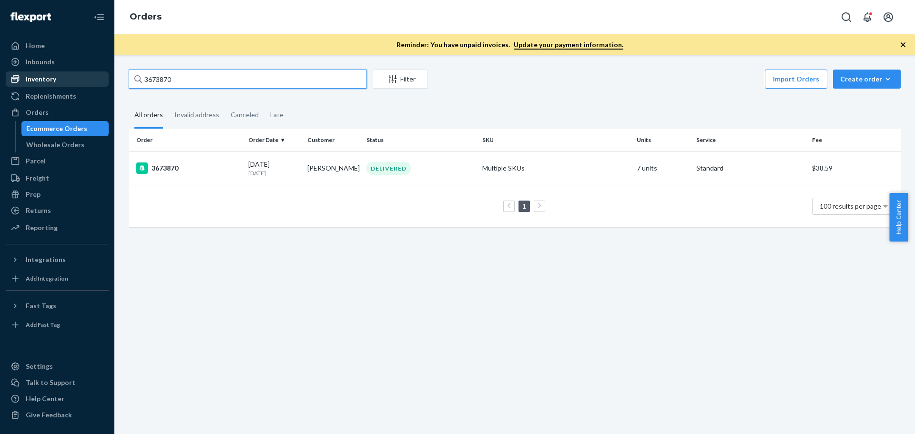
drag, startPoint x: 218, startPoint y: 81, endPoint x: 75, endPoint y: 75, distance: 143.0
click at [76, 75] on div "Home Inbounds Shipping Plans Problems Inventory Products Replenishments Orders …" at bounding box center [457, 217] width 915 height 434
type input "3647768"
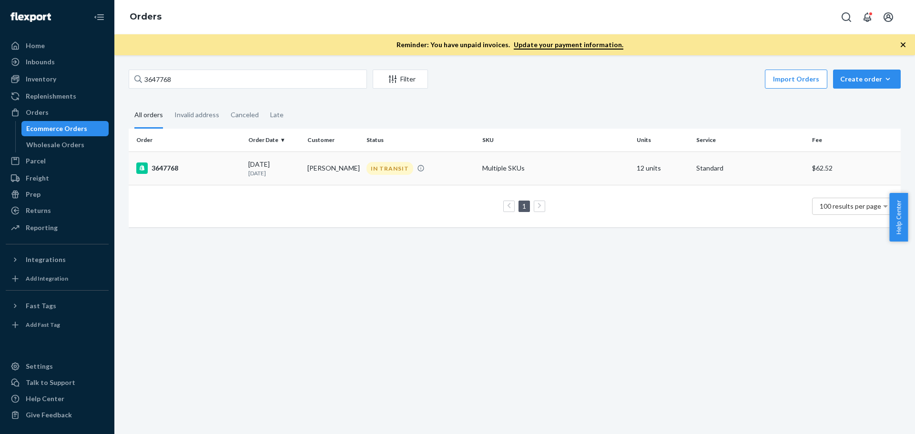
click at [178, 168] on div "3647768" at bounding box center [188, 167] width 104 height 11
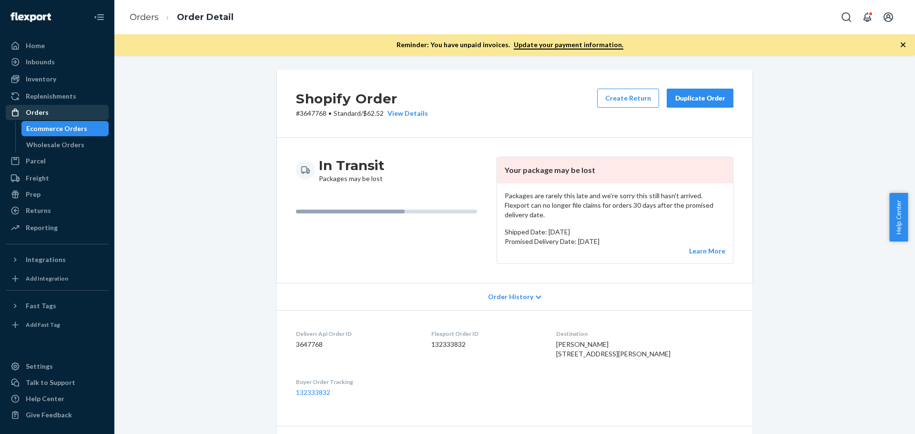
click at [44, 114] on div "Orders" at bounding box center [37, 113] width 23 height 10
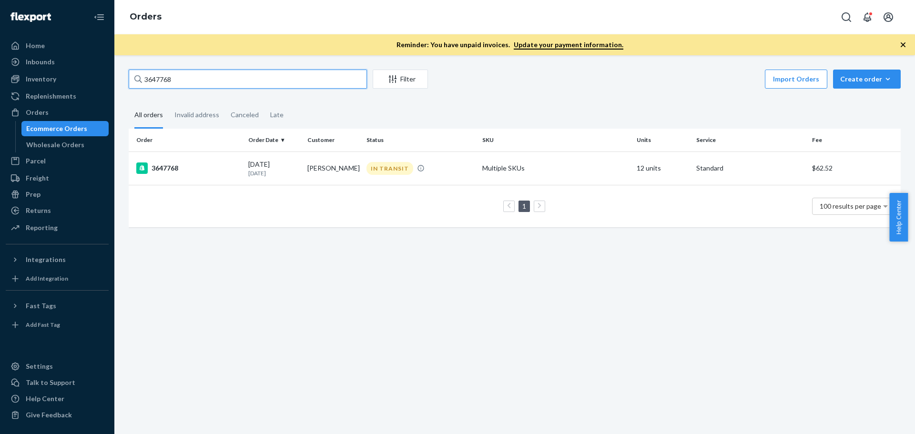
drag, startPoint x: 200, startPoint y: 75, endPoint x: 0, endPoint y: 78, distance: 199.7
click at [1, 78] on div "Home Inbounds Shipping Plans Problems Inventory Products Replenishments Orders …" at bounding box center [457, 217] width 915 height 434
type input "3673870"
click at [176, 171] on div "3673870" at bounding box center [188, 167] width 104 height 11
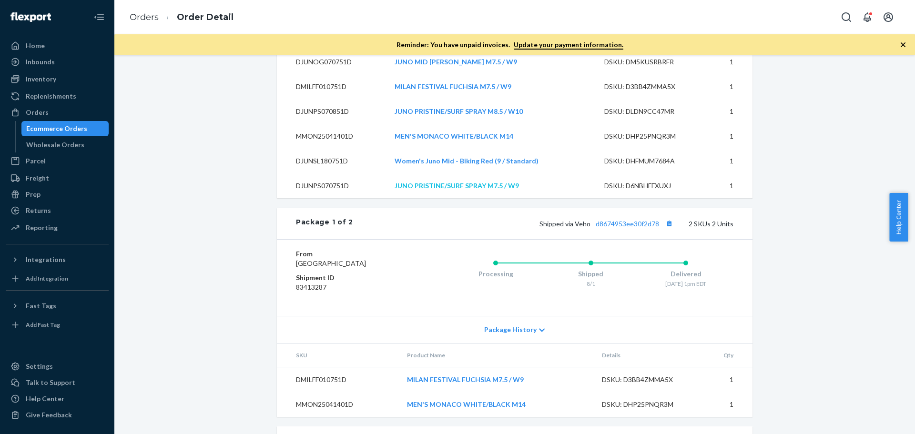
scroll to position [444, 0]
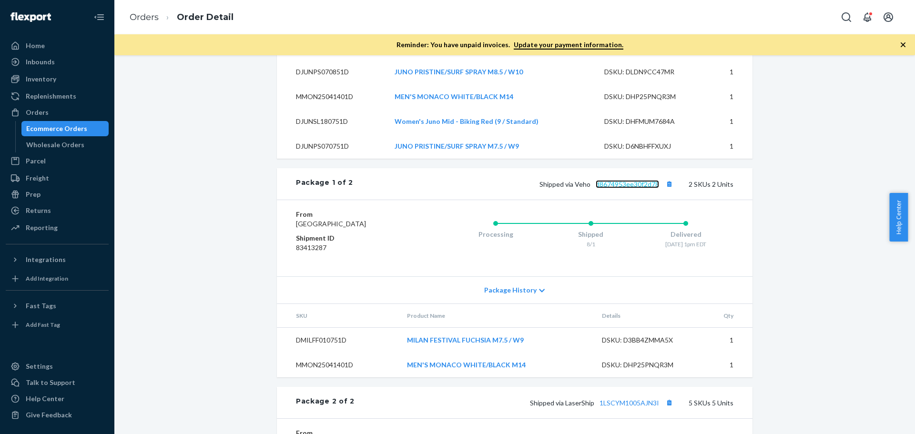
click at [622, 188] on link "d8674953ee30f2d78" at bounding box center [627, 184] width 63 height 8
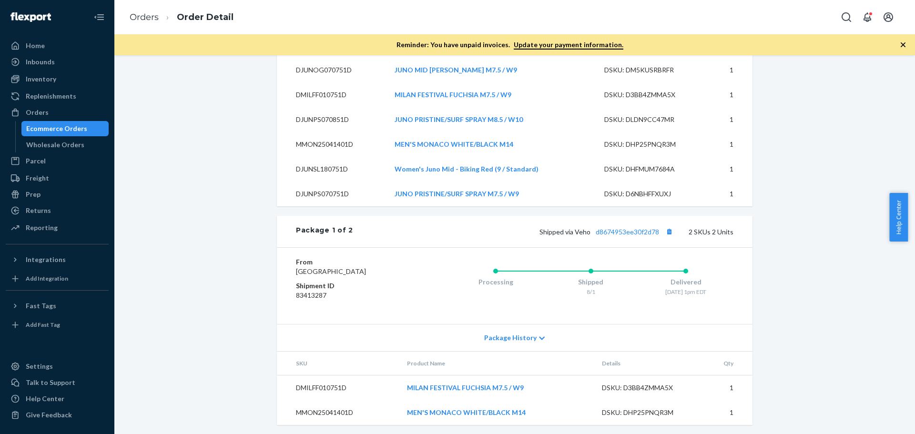
scroll to position [682, 0]
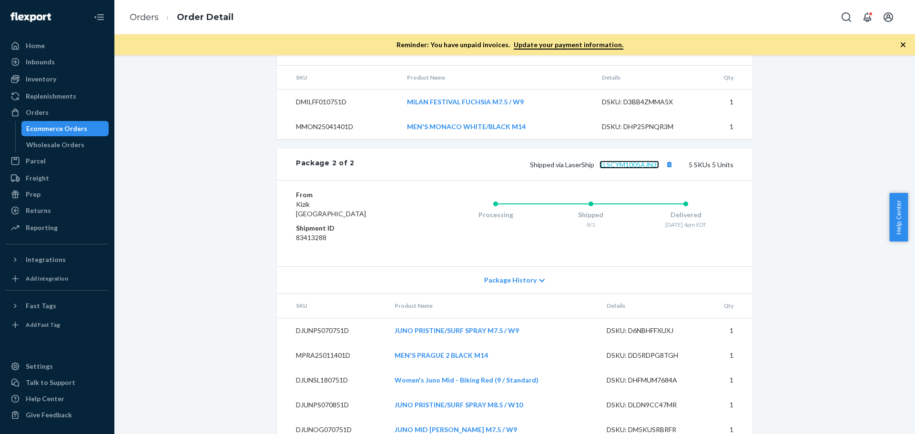
click at [638, 169] on link "1LSCYM1005AJN3I" at bounding box center [629, 165] width 60 height 8
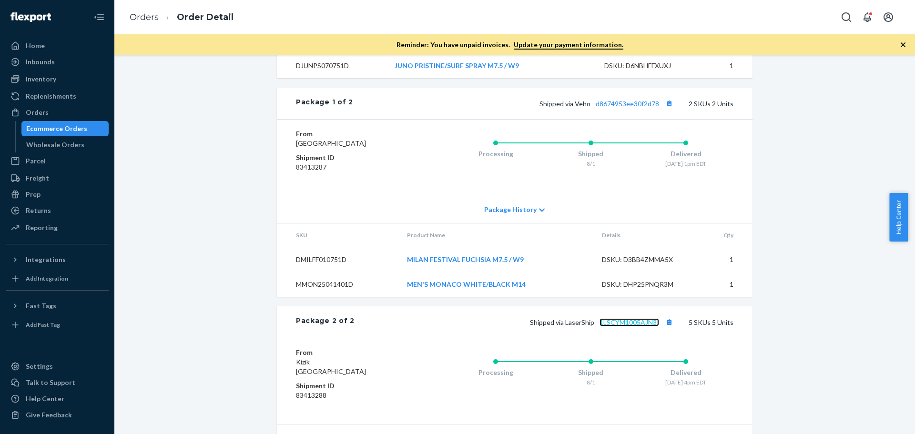
scroll to position [491, 0]
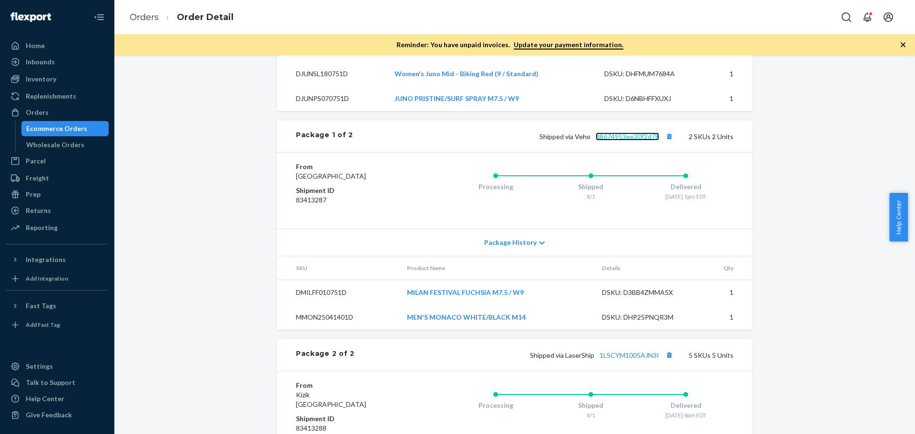
click at [621, 141] on link "d8674953ee30f2d78" at bounding box center [627, 136] width 63 height 8
click at [57, 117] on div "Orders" at bounding box center [57, 112] width 101 height 13
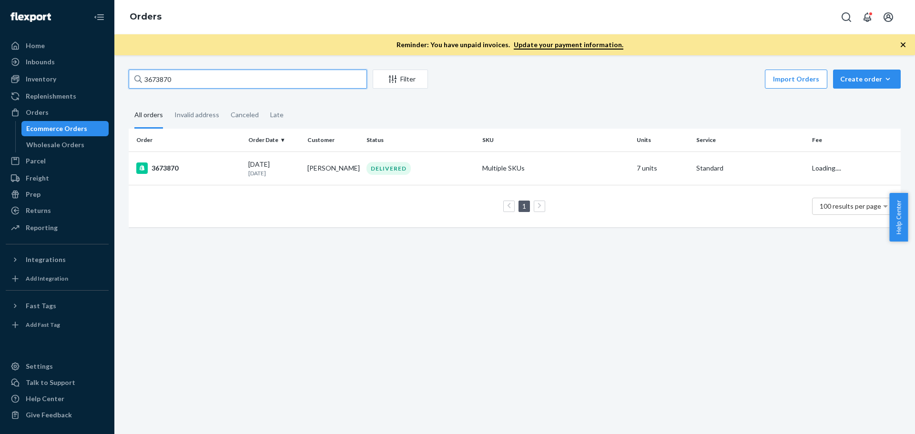
click at [168, 80] on input "3673870" at bounding box center [248, 79] width 238 height 19
paste input "704206"
type input "3704206"
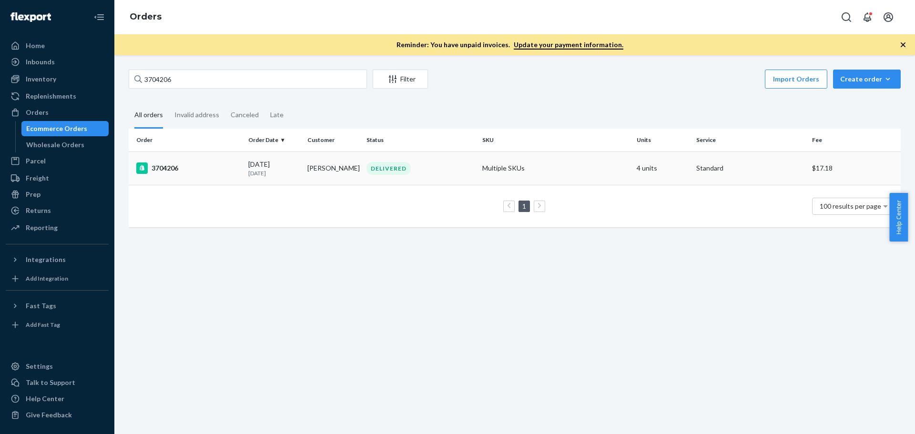
click at [175, 171] on div "3704206" at bounding box center [188, 167] width 104 height 11
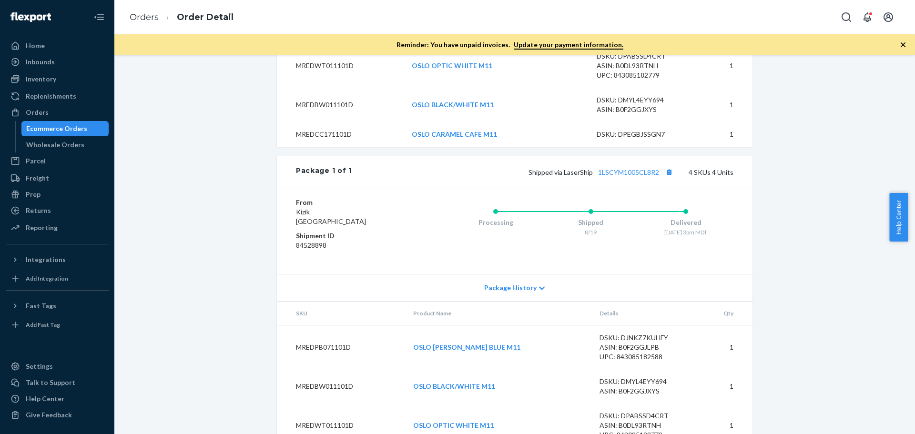
scroll to position [497, 0]
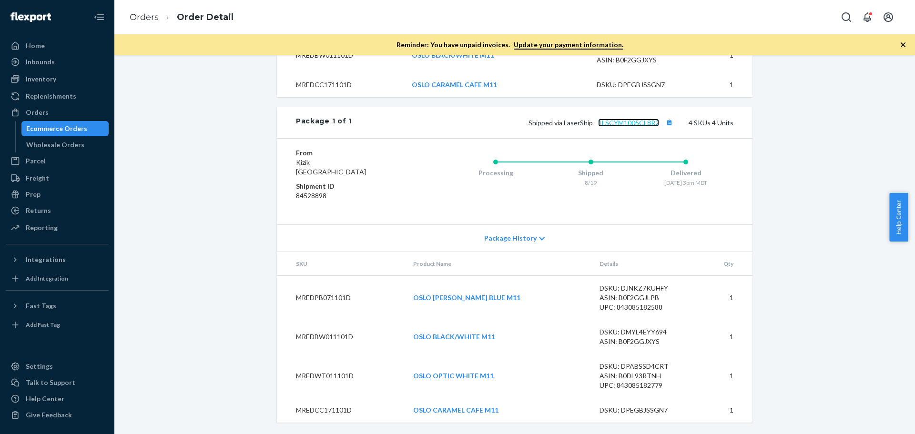
click at [617, 122] on link "1LSCYM1005CL8R2" at bounding box center [628, 123] width 61 height 8
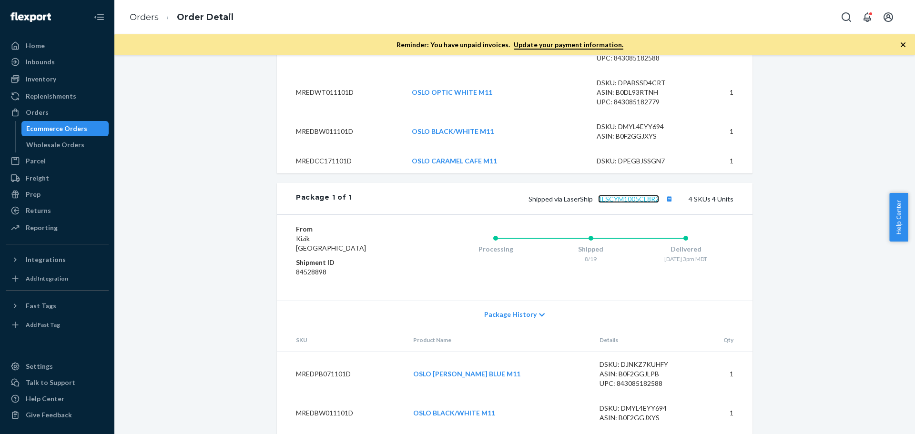
scroll to position [354, 0]
